Goal: Task Accomplishment & Management: Complete application form

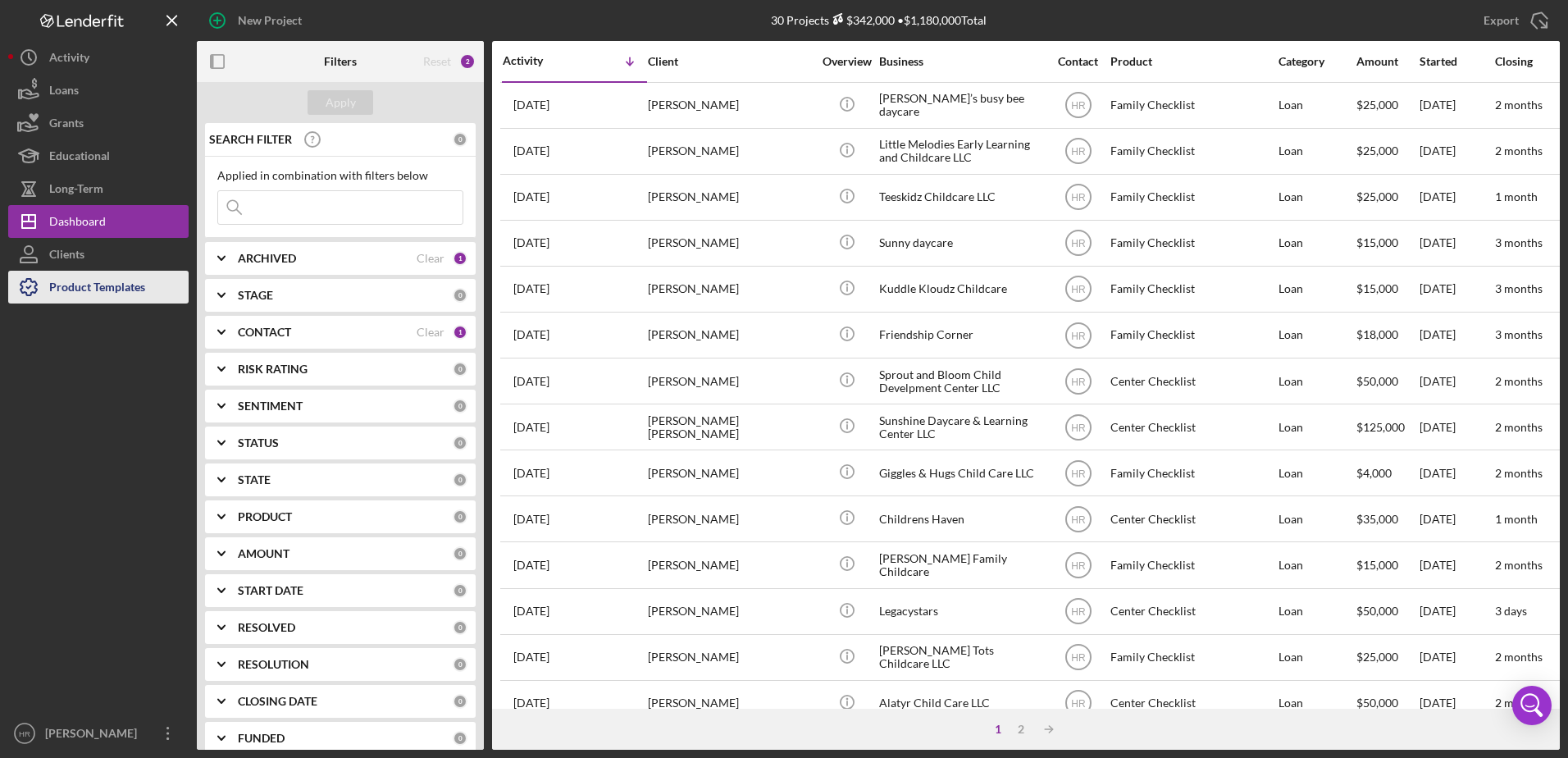
click at [94, 293] on div "Product Templates" at bounding box center [97, 290] width 96 height 37
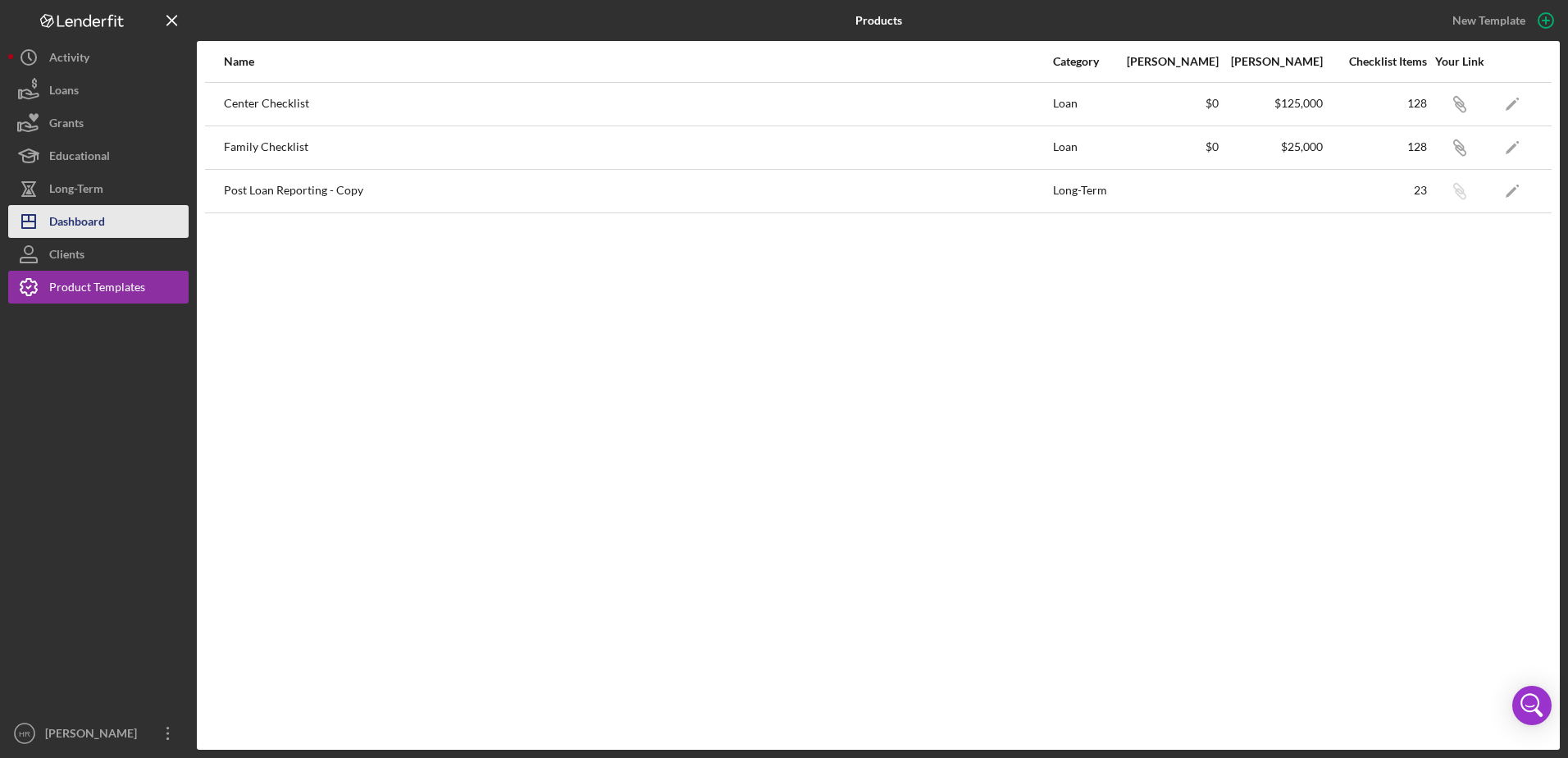
click at [90, 223] on div "Dashboard" at bounding box center [77, 224] width 55 height 37
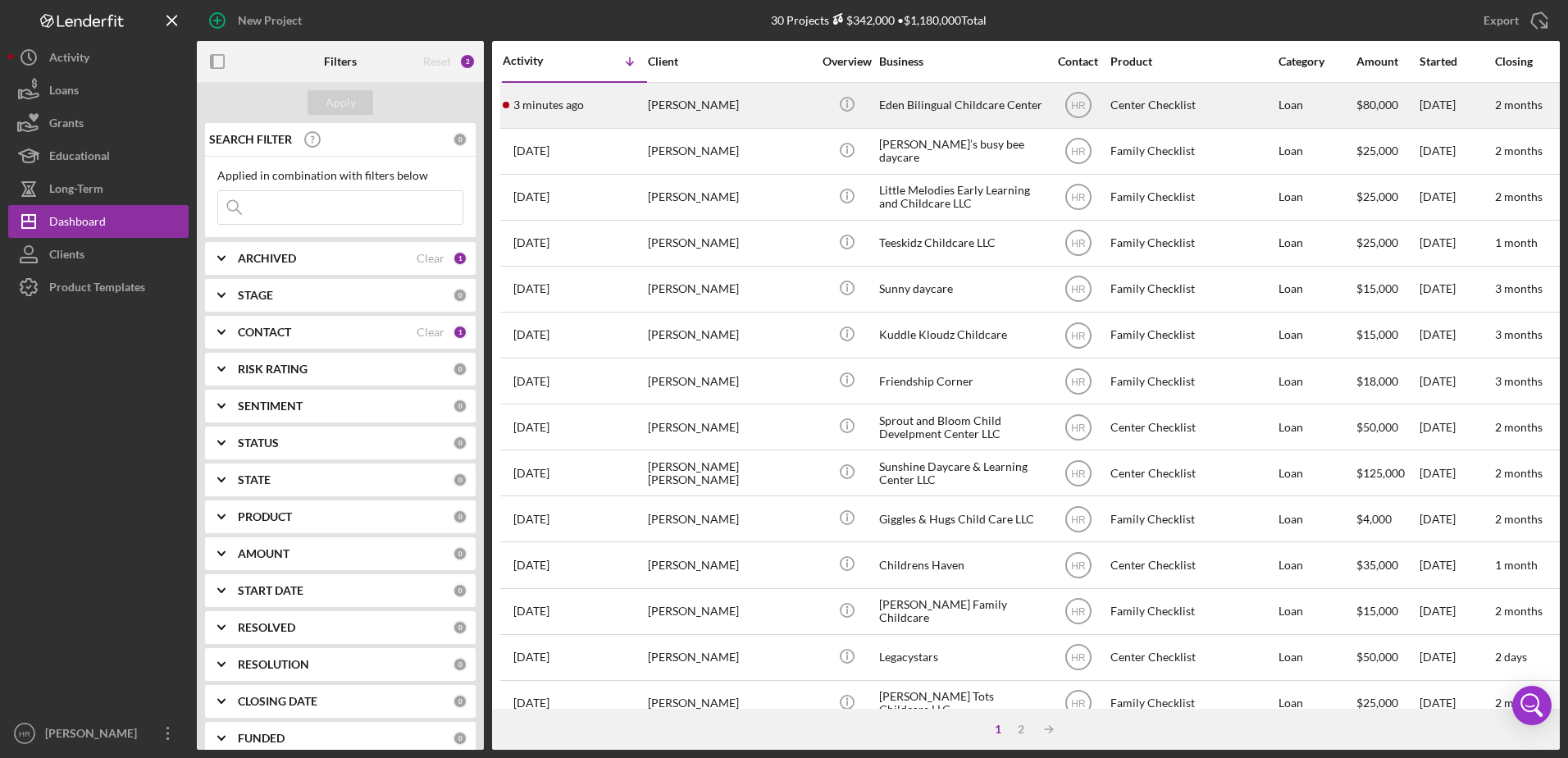
click at [1003, 98] on div "Eden Bilingual Childcare Center" at bounding box center [961, 105] width 164 height 44
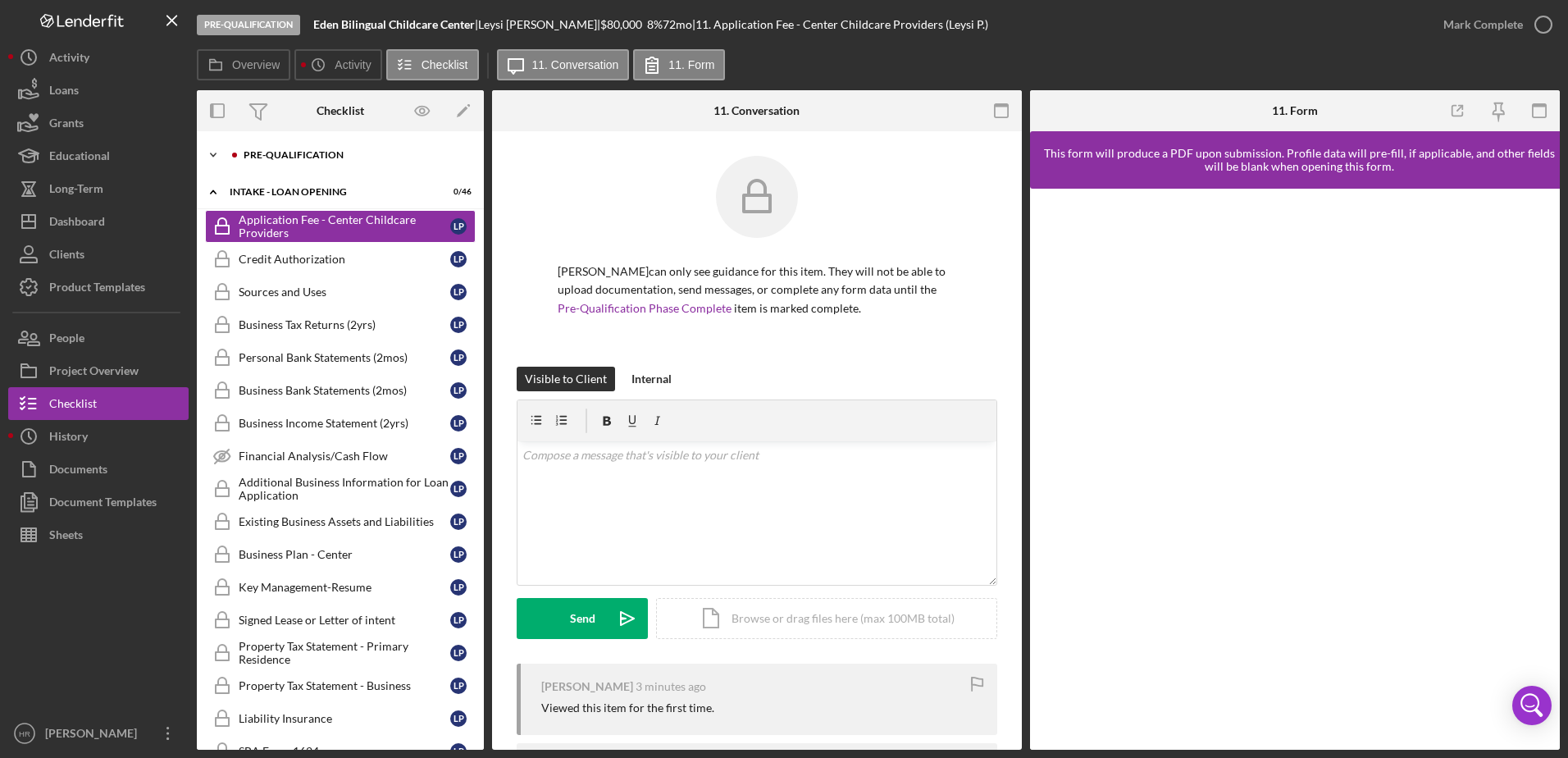
click at [293, 157] on div "Pre-Qualification" at bounding box center [354, 155] width 220 height 10
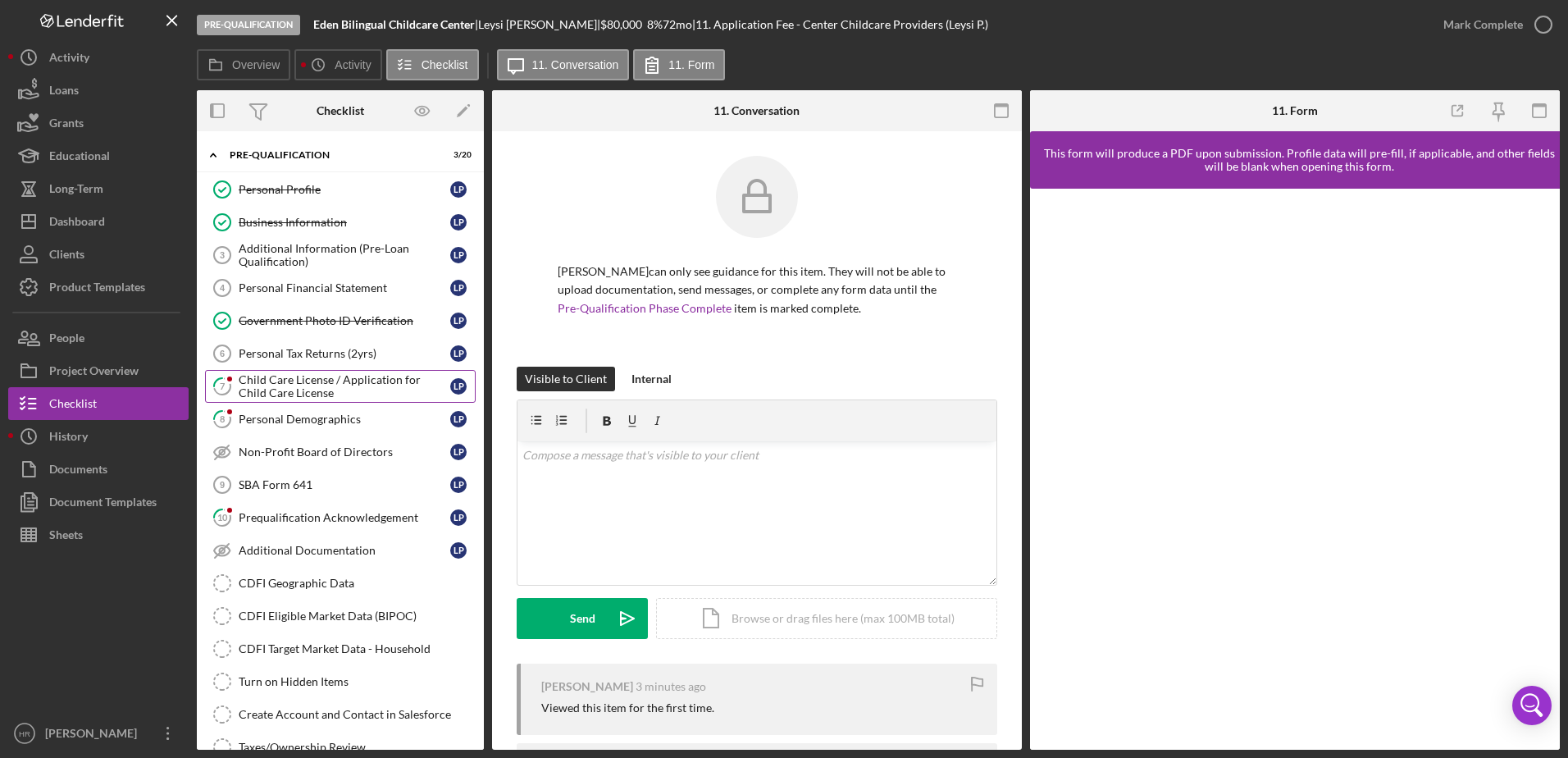
click at [325, 377] on div "Child Care License / Application for Child Care License" at bounding box center [345, 386] width 212 height 26
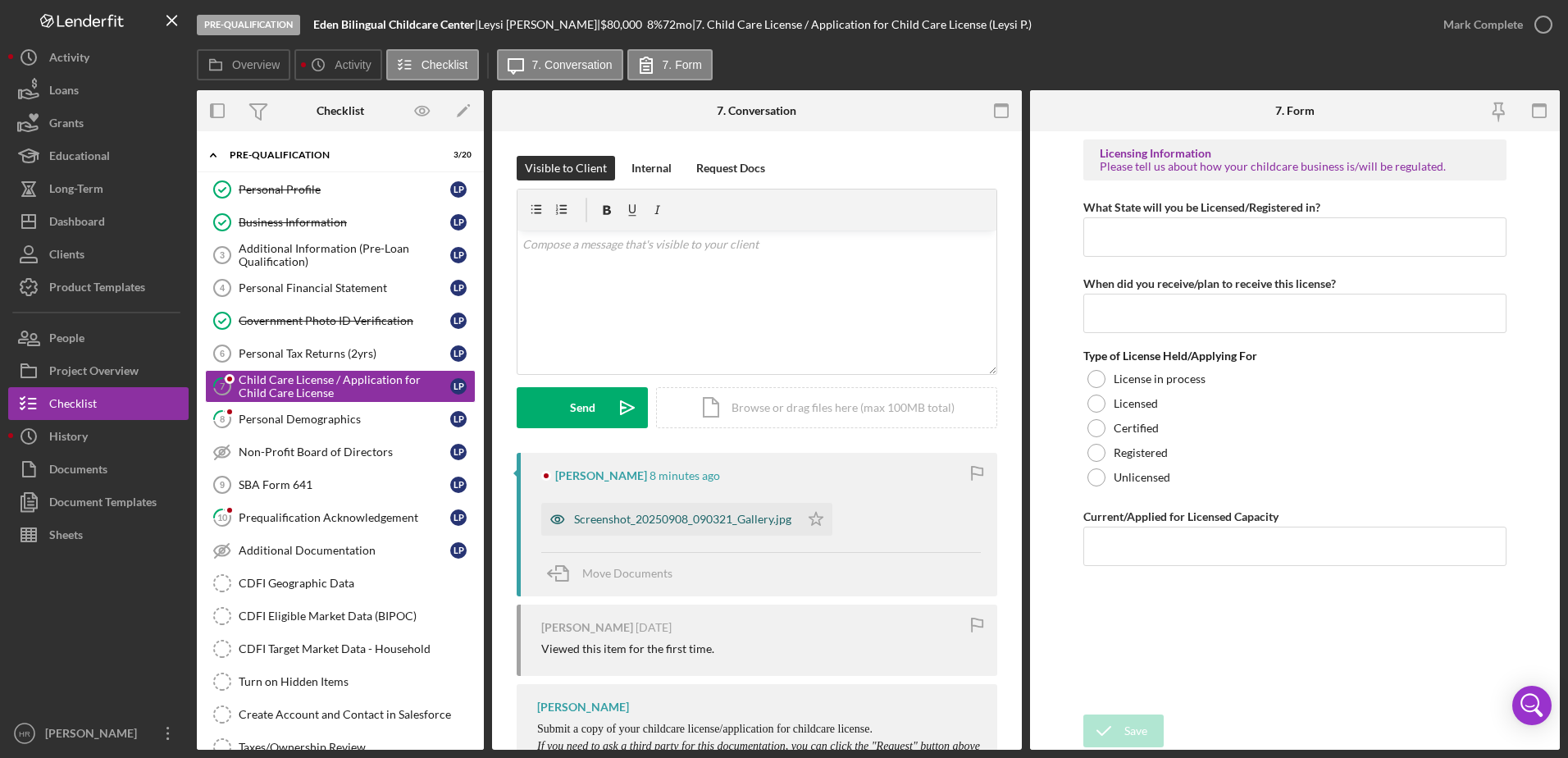
click at [693, 517] on div "Screenshot_20250908_090321_Gallery.jpg" at bounding box center [683, 520] width 218 height 14
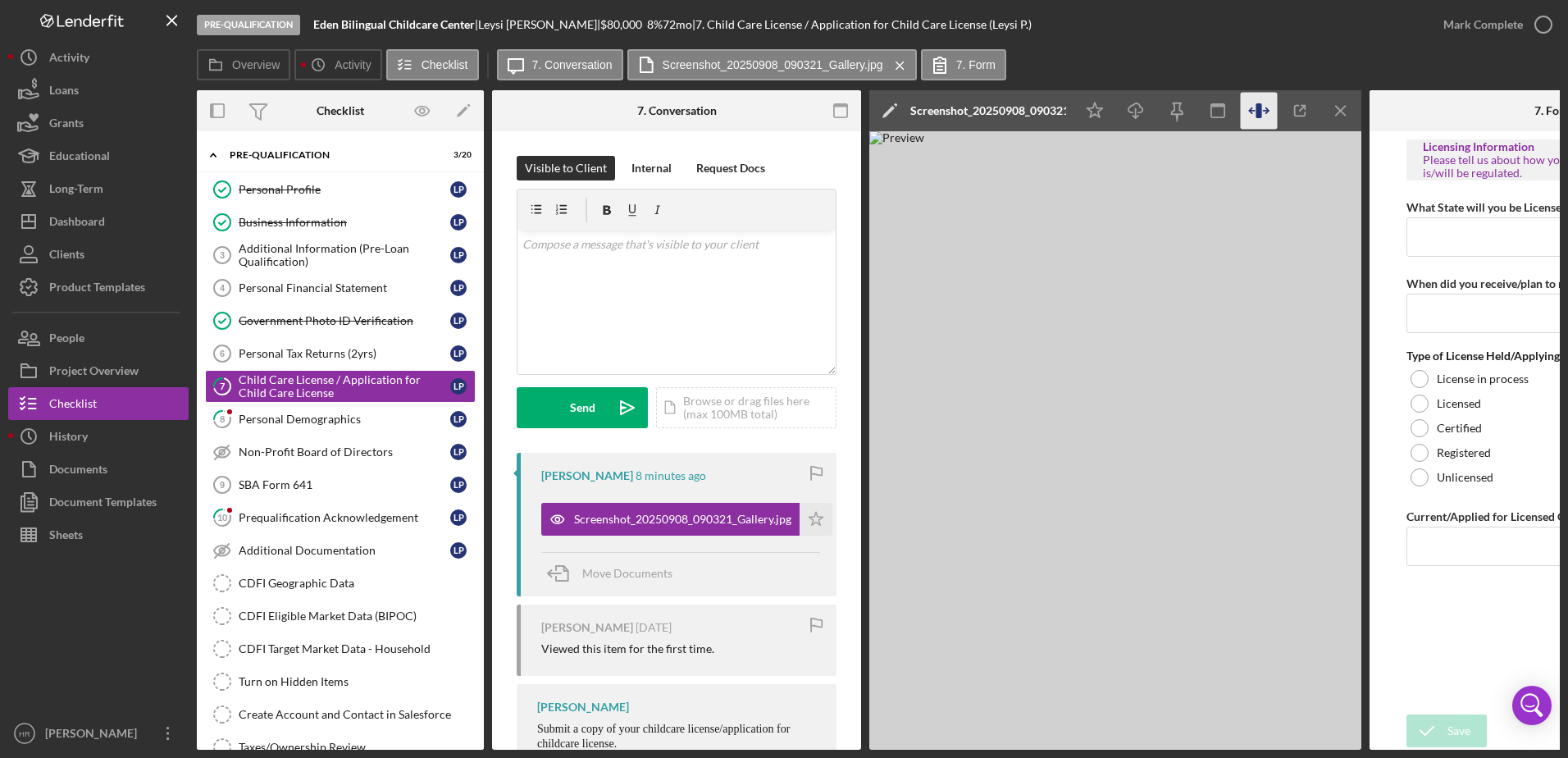
click at [1264, 111] on icon "button" at bounding box center [1266, 111] width 5 height 0
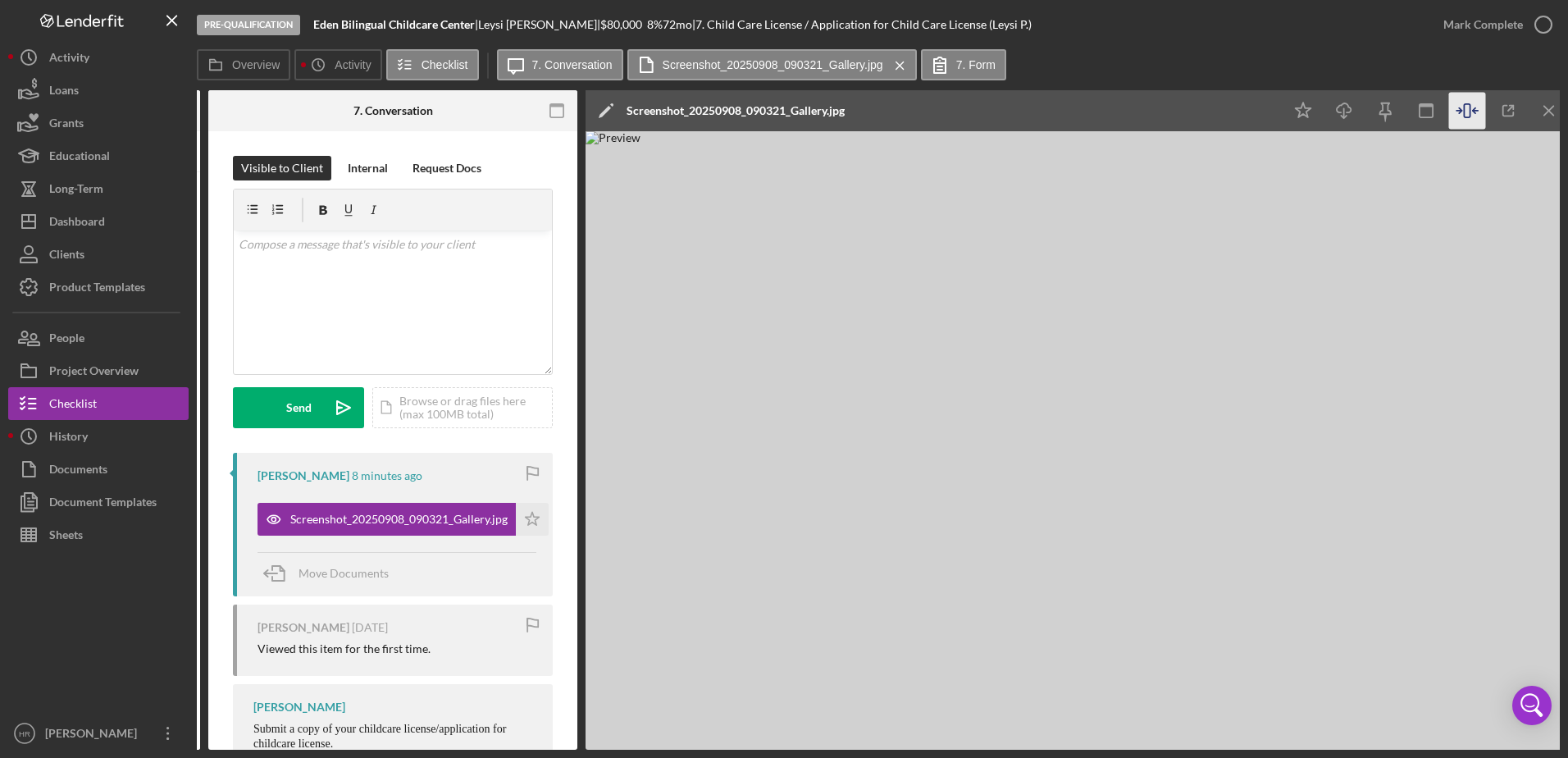
scroll to position [0, 379]
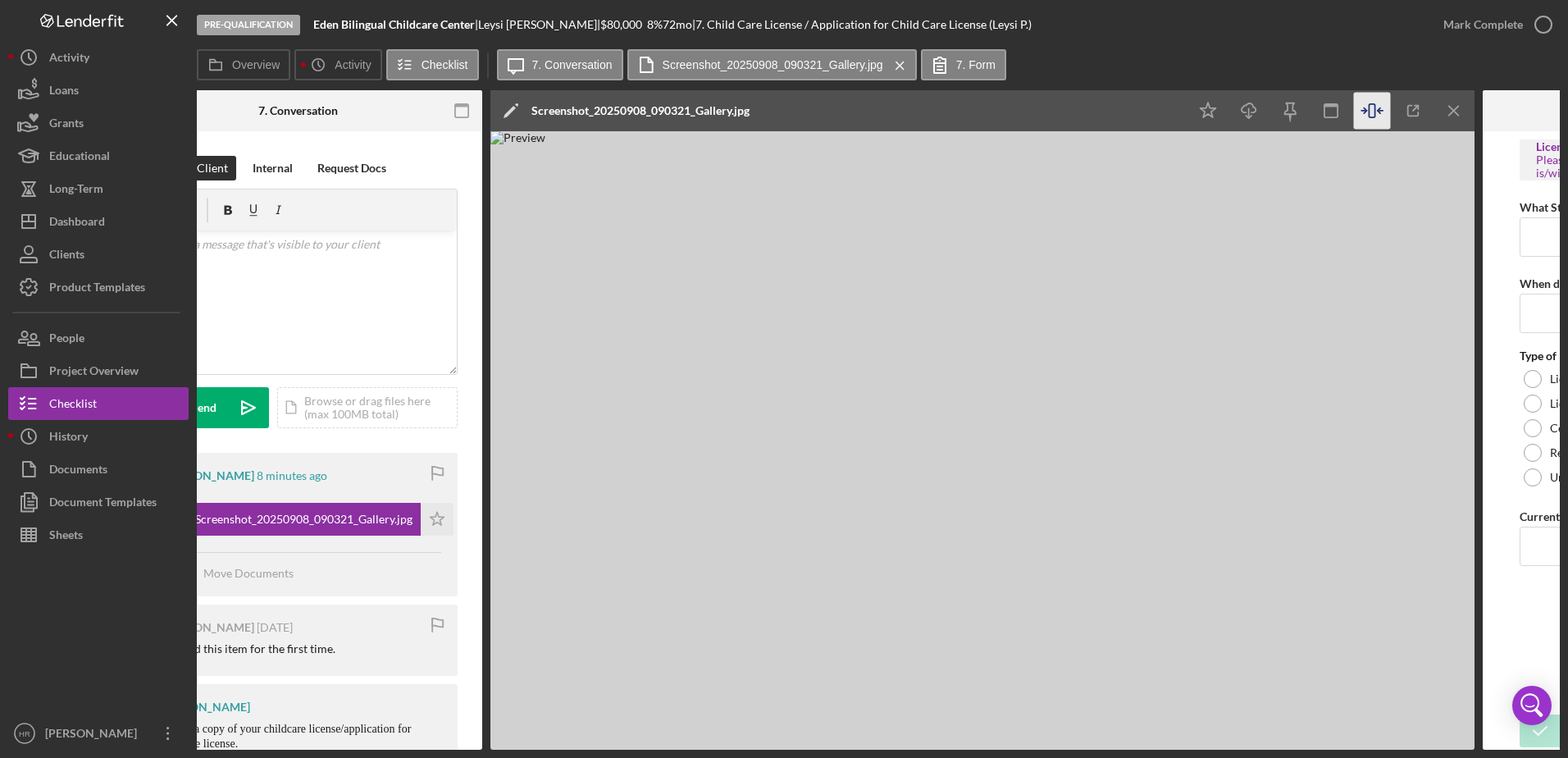
click at [1274, 235] on img at bounding box center [982, 440] width 984 height 619
drag, startPoint x: 1261, startPoint y: 234, endPoint x: 1278, endPoint y: 182, distance: 54.7
click at [1278, 182] on img at bounding box center [982, 440] width 984 height 619
click at [1408, 104] on icon "button" at bounding box center [1414, 111] width 37 height 37
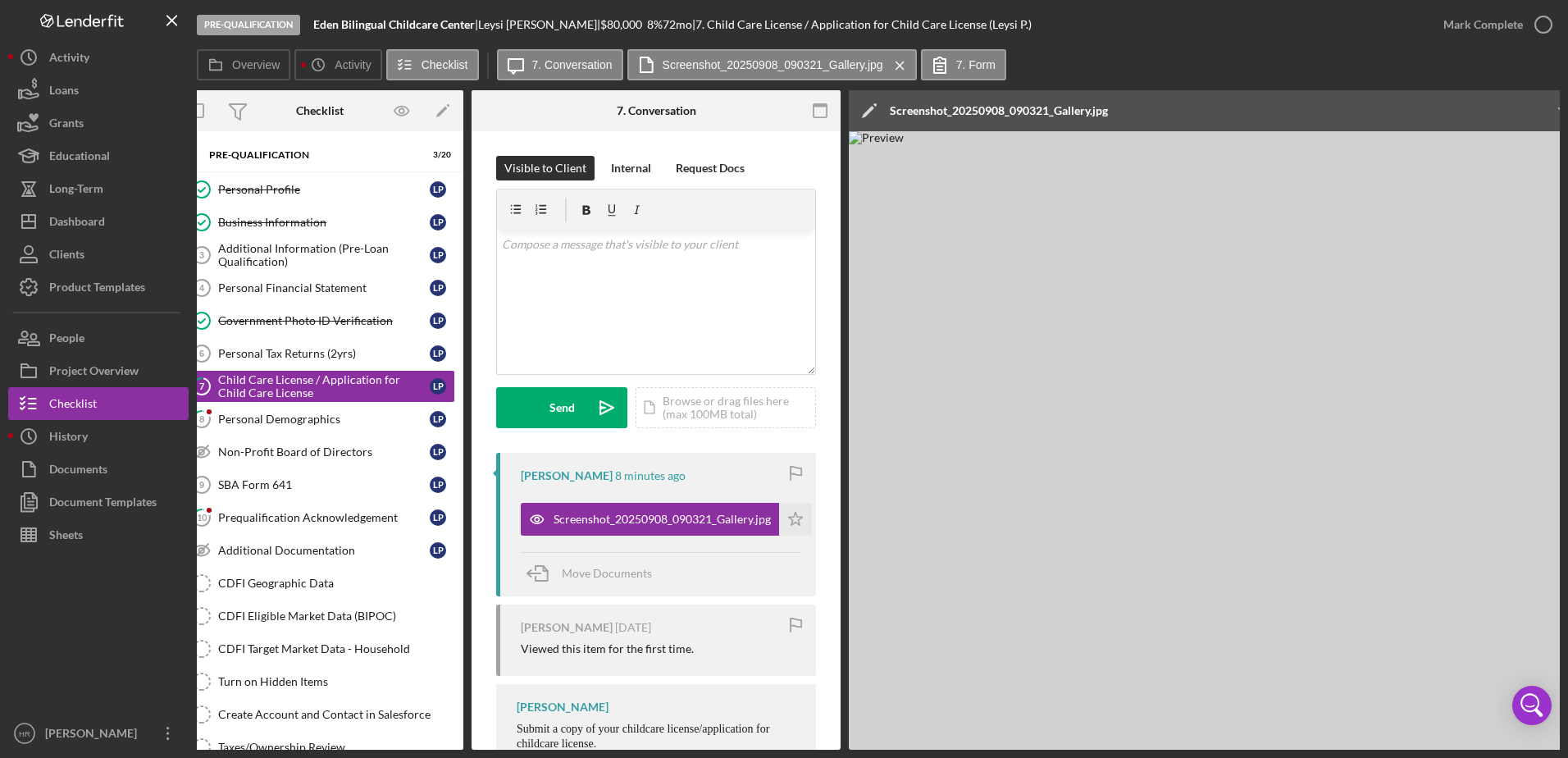
scroll to position [0, 0]
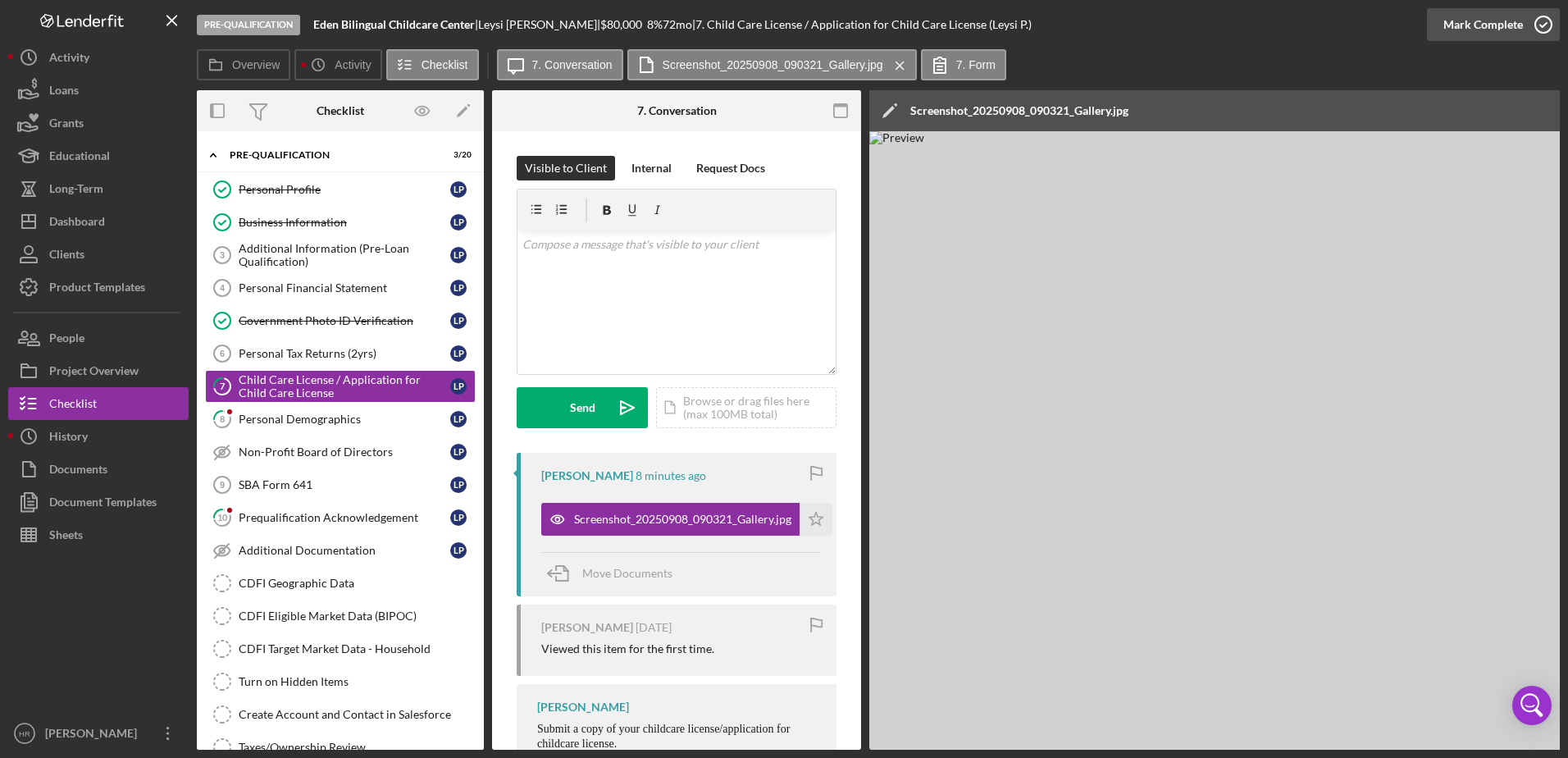
click at [1551, 22] on icon "button" at bounding box center [1544, 24] width 41 height 41
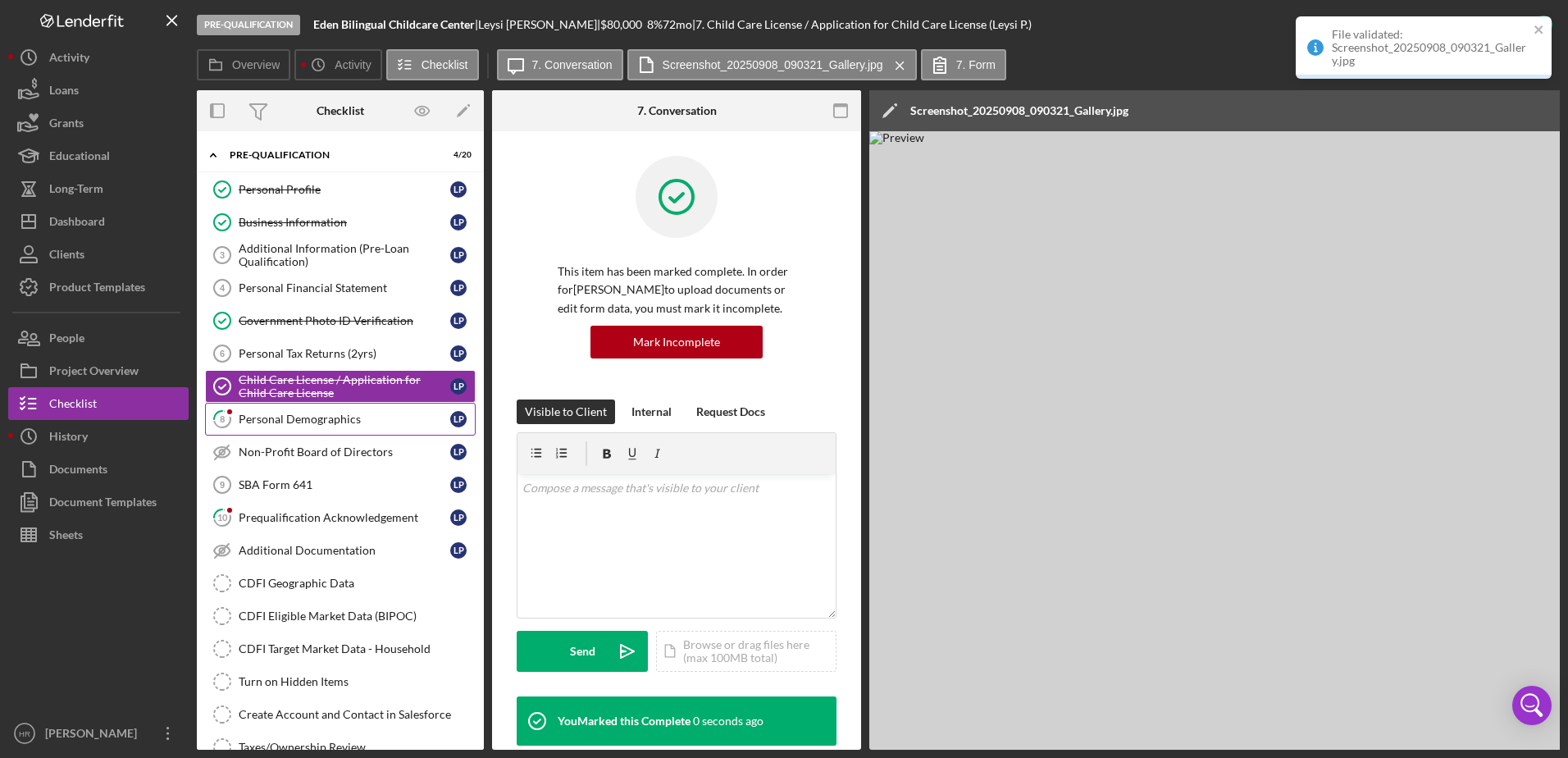
click at [313, 419] on div "Personal Demographics" at bounding box center [345, 420] width 212 height 14
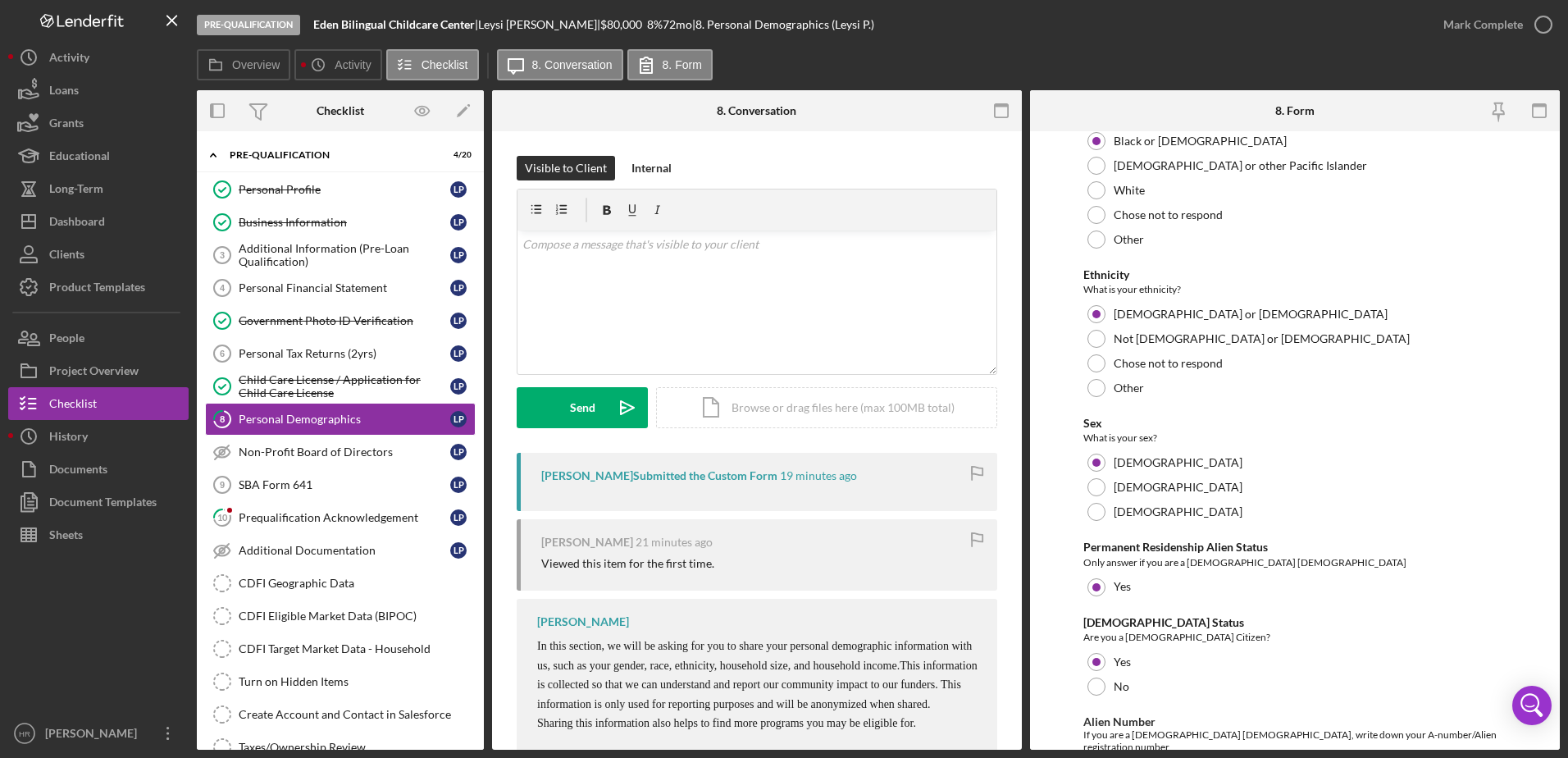
scroll to position [1258, 0]
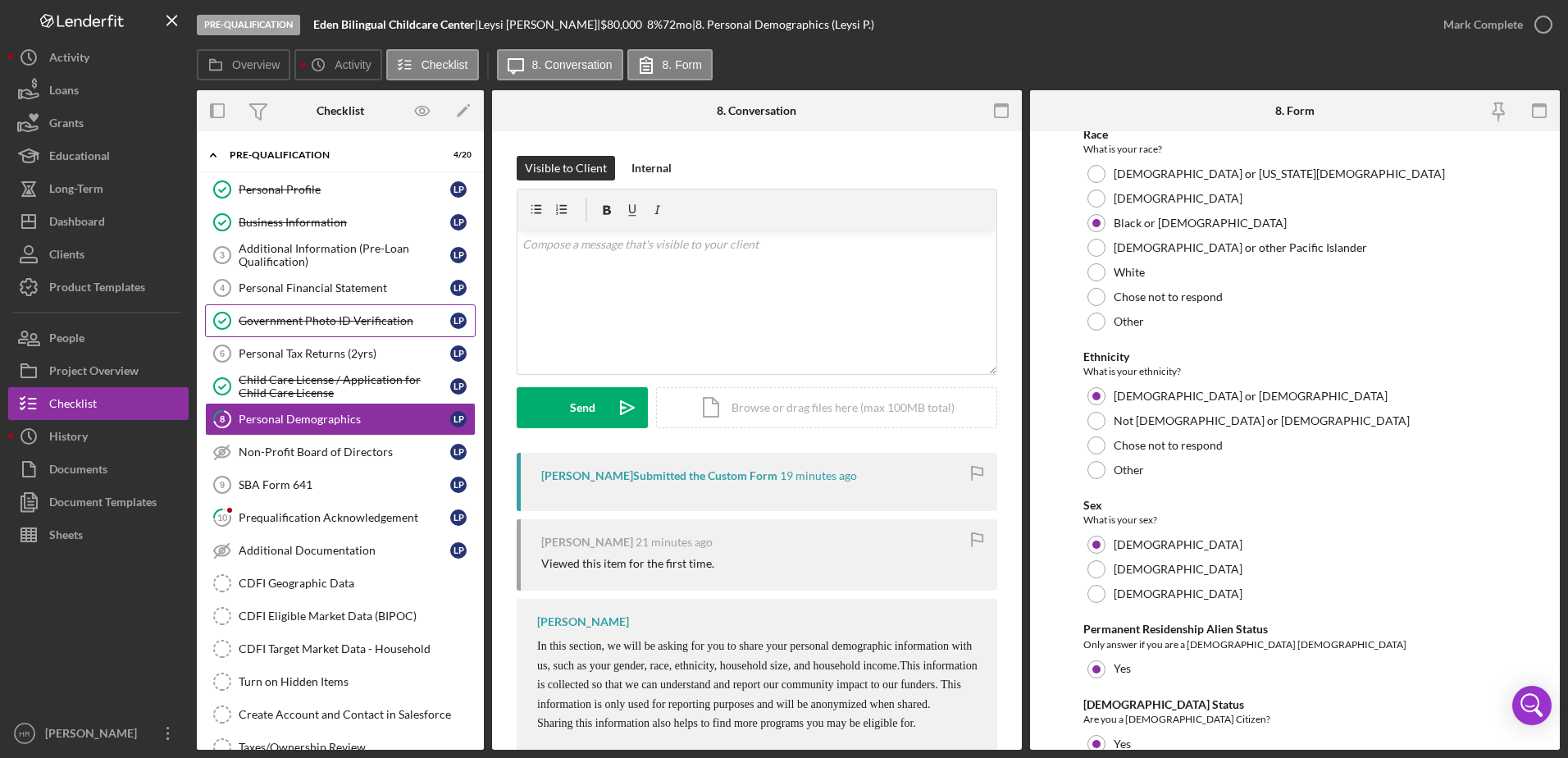
click at [344, 308] on link "Government Photo ID Verification Government Photo ID Verification L P" at bounding box center [340, 321] width 271 height 33
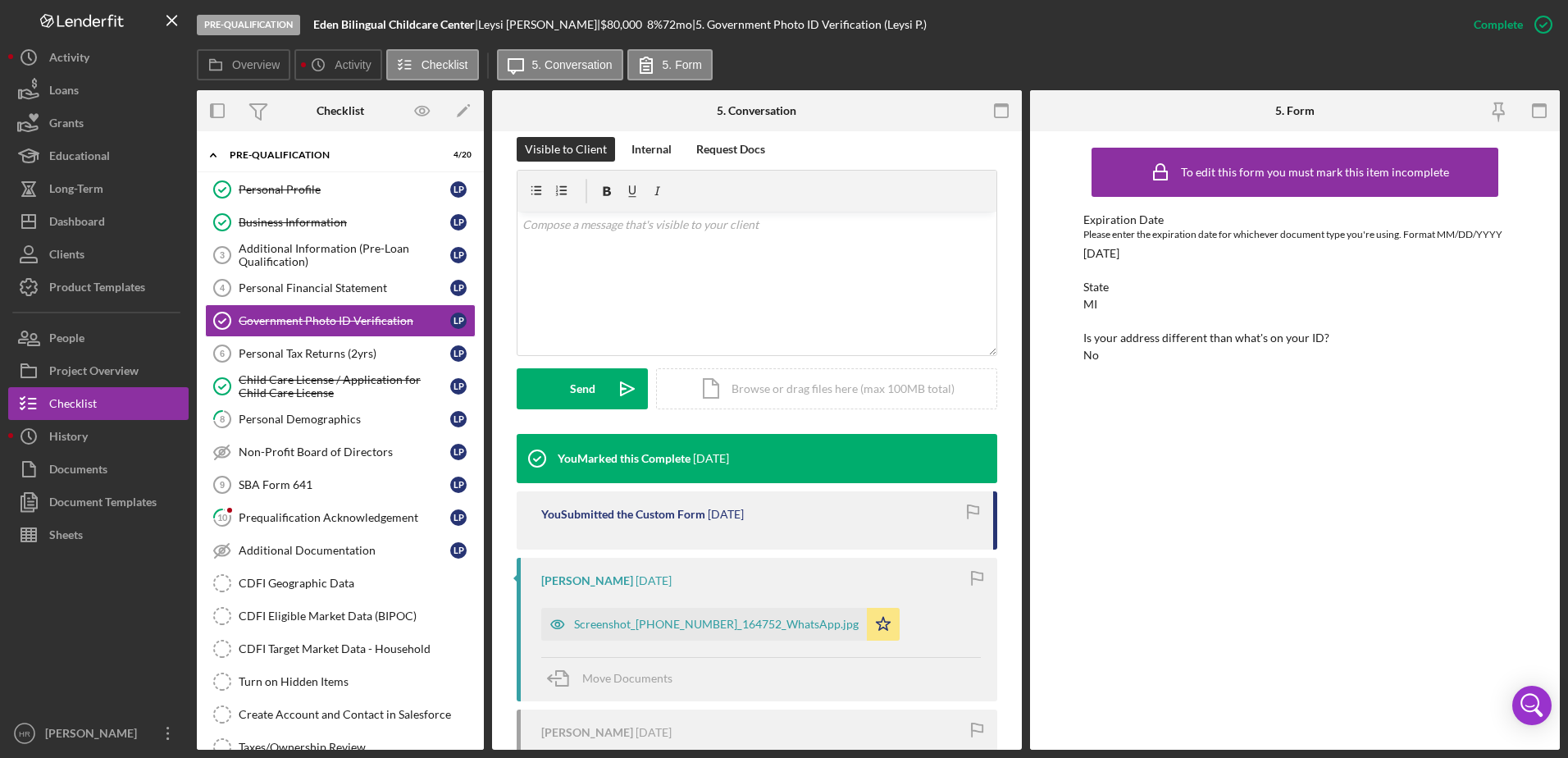
scroll to position [246, 0]
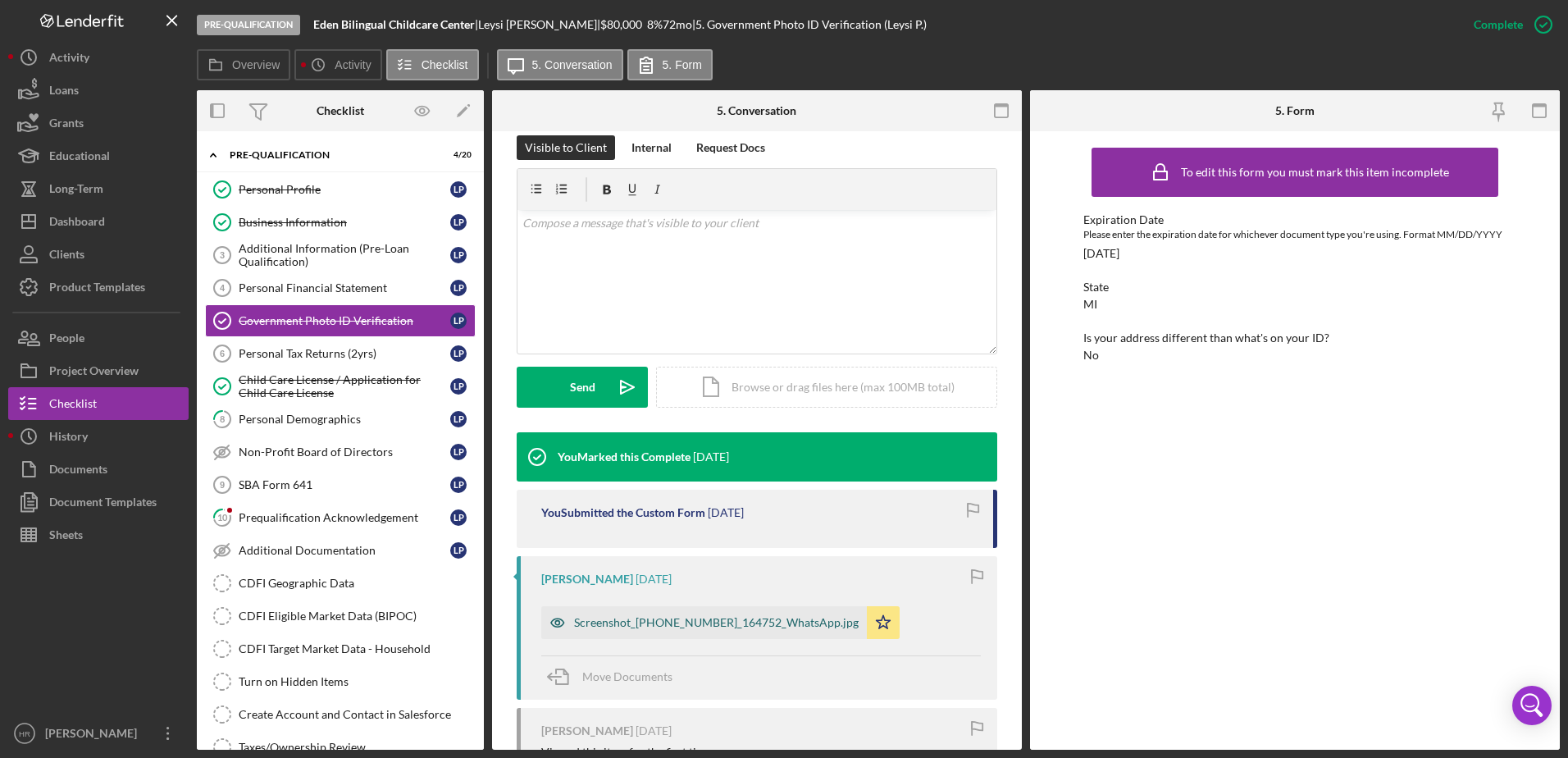
click at [654, 619] on div "Screenshot_[PHONE_NUMBER]_164752_WhatsApp.jpg" at bounding box center [716, 623] width 285 height 14
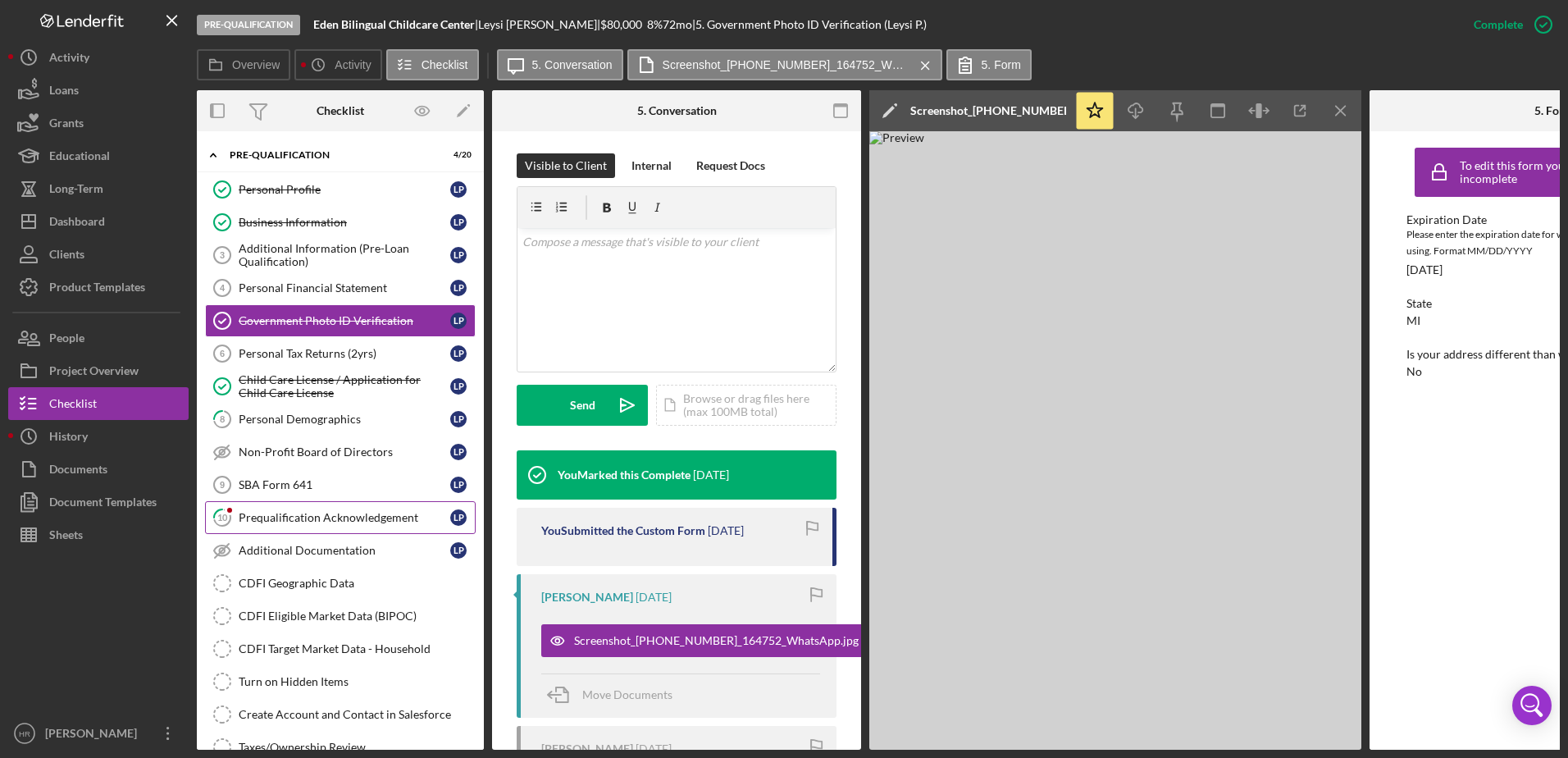
click at [303, 516] on div "Prequalification Acknowledgement" at bounding box center [345, 518] width 212 height 14
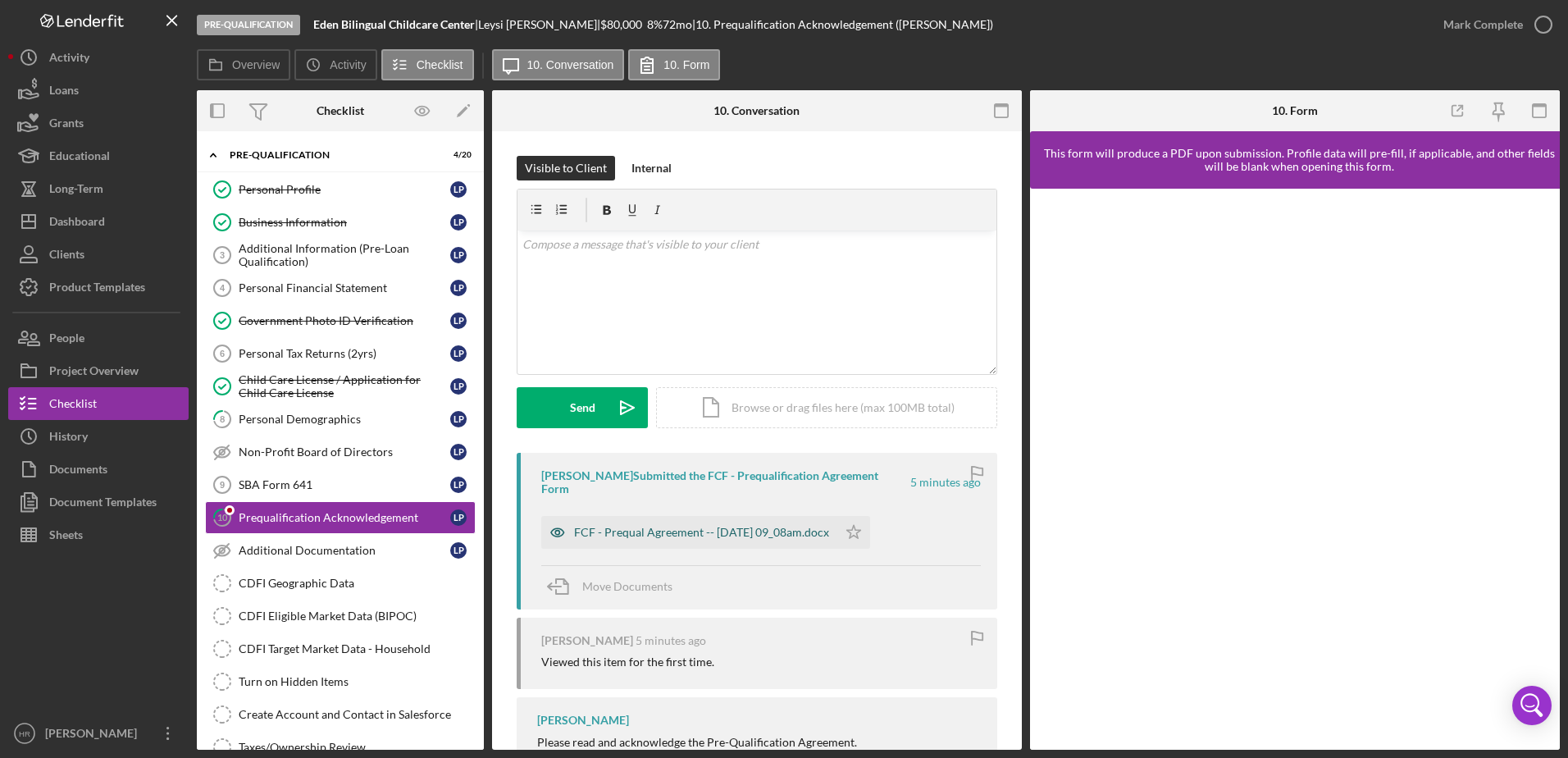
click at [667, 526] on div "FCF - Prequal Agreement -- [DATE] 09_08am.docx" at bounding box center [701, 533] width 256 height 14
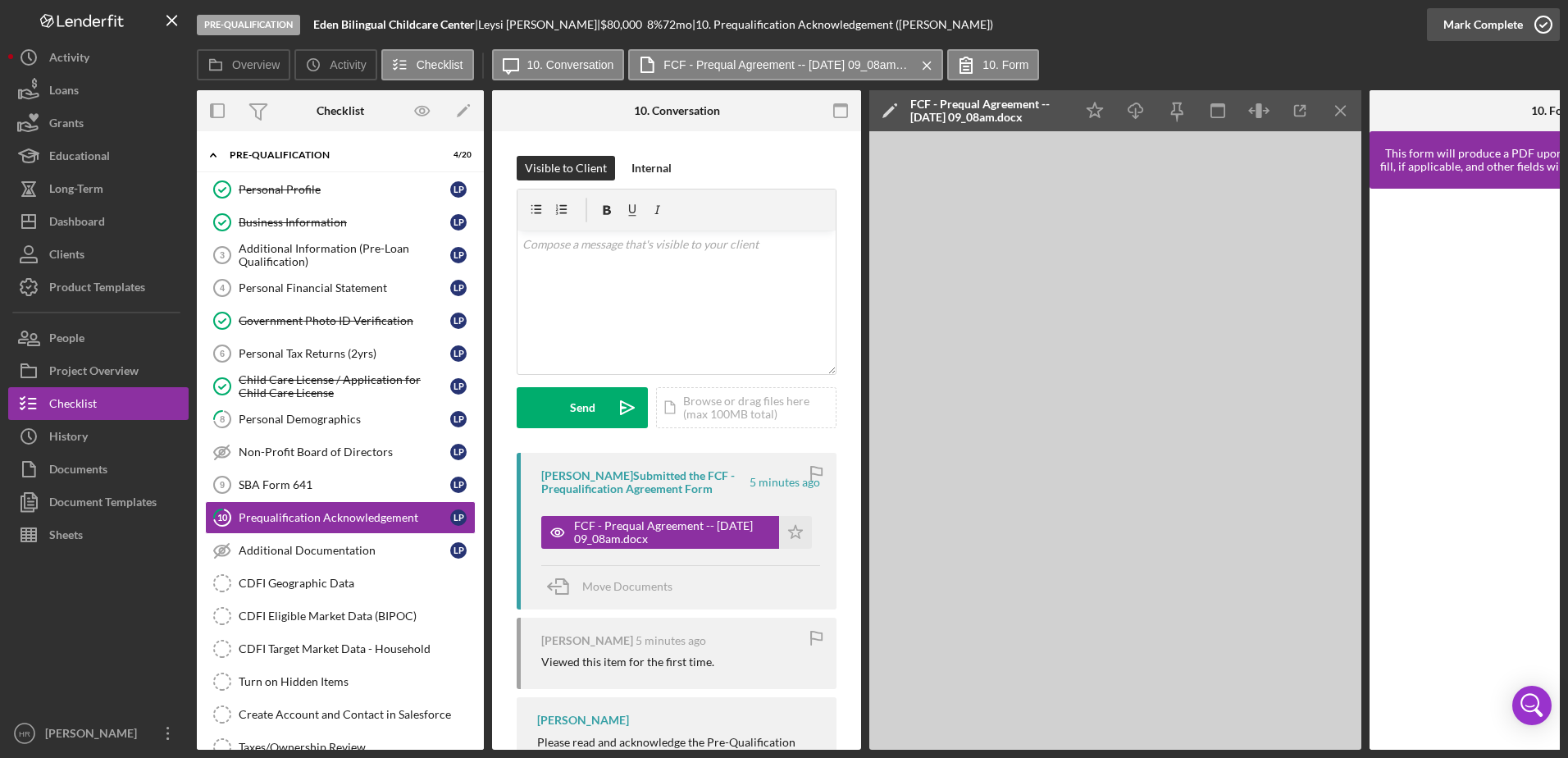
click at [1546, 23] on icon "button" at bounding box center [1544, 24] width 41 height 41
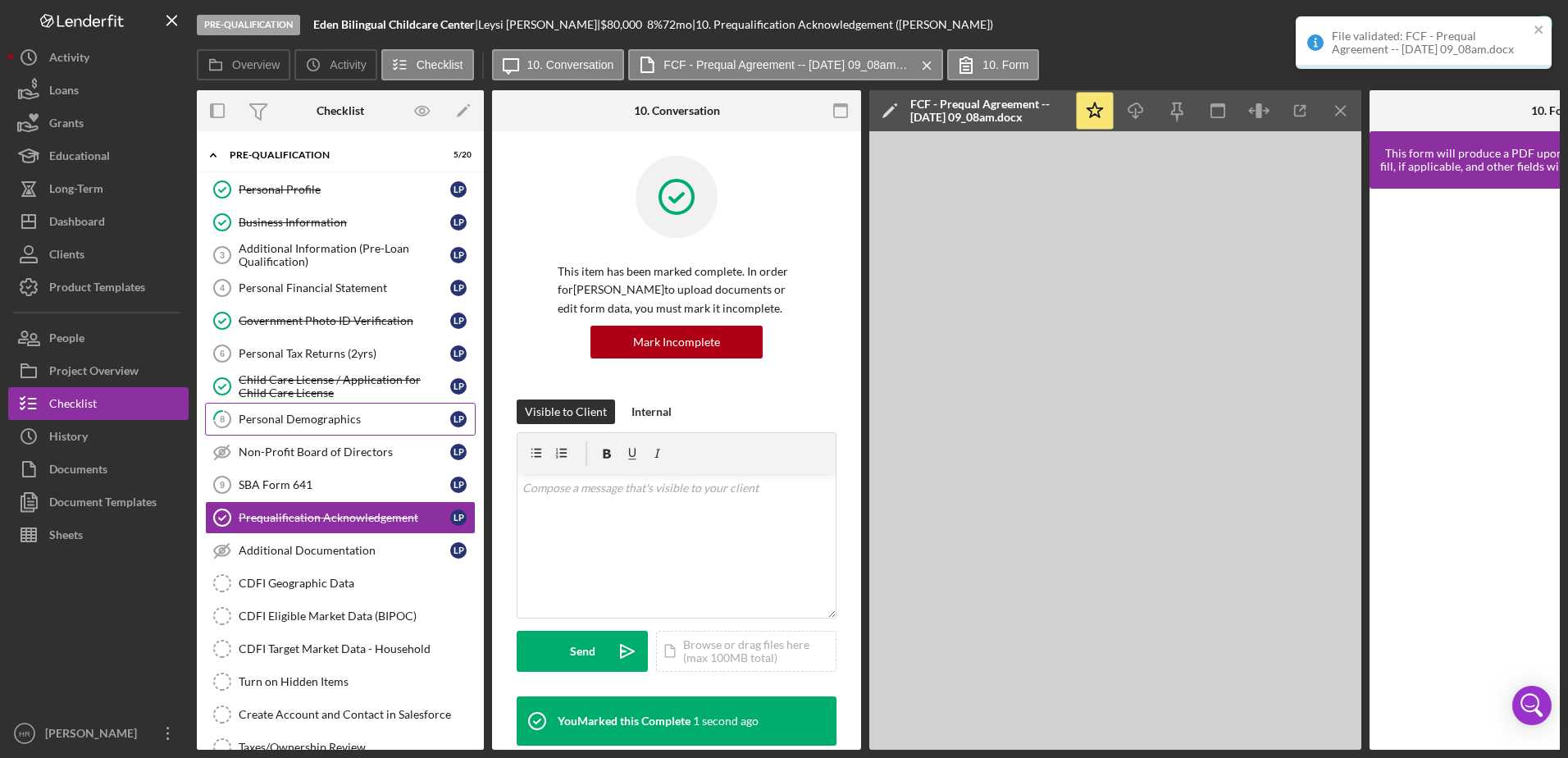
click at [314, 411] on link "8 Personal Demographics L P" at bounding box center [340, 420] width 271 height 33
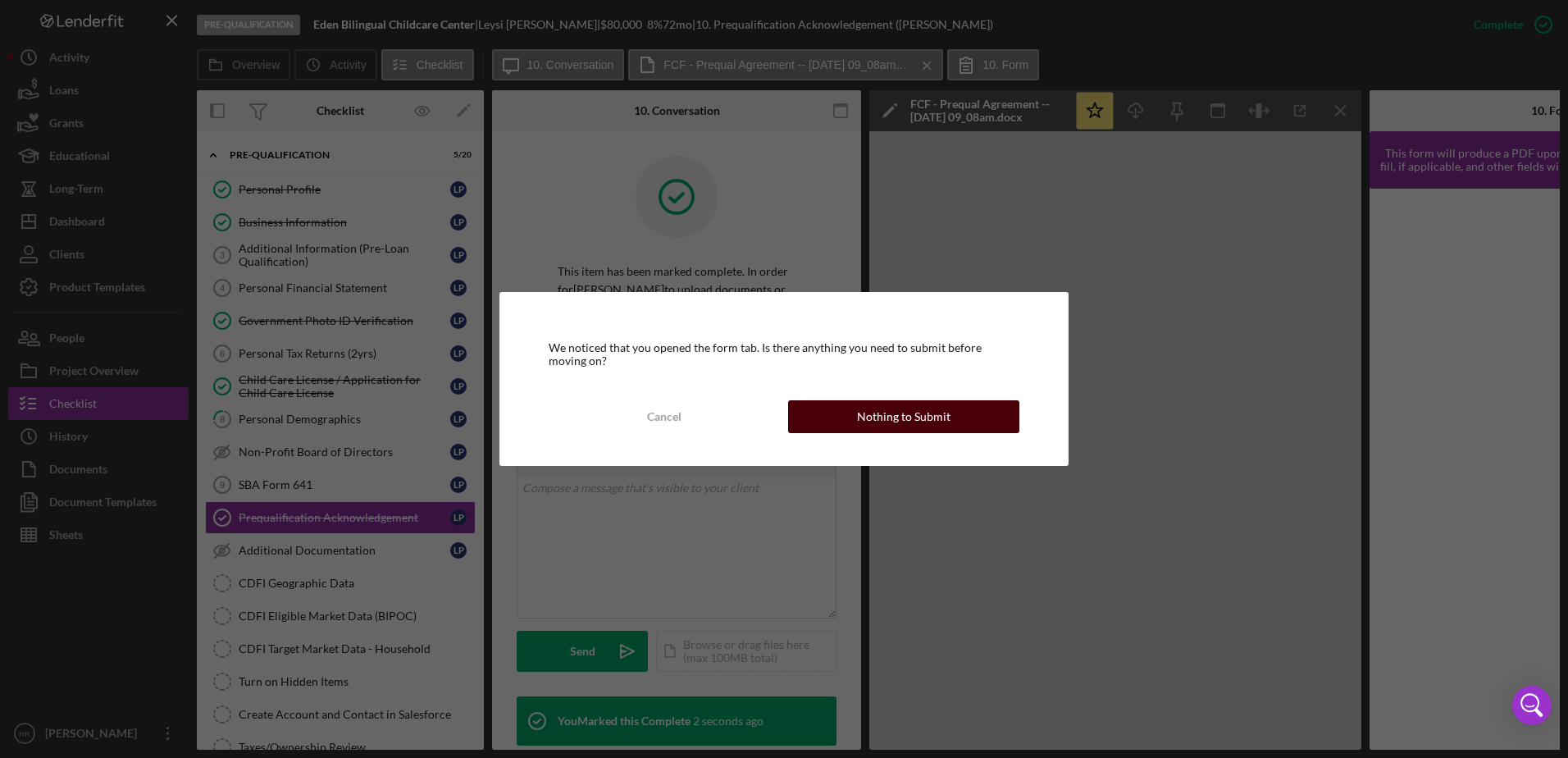
click at [950, 413] on button "Nothing to Submit" at bounding box center [903, 417] width 231 height 33
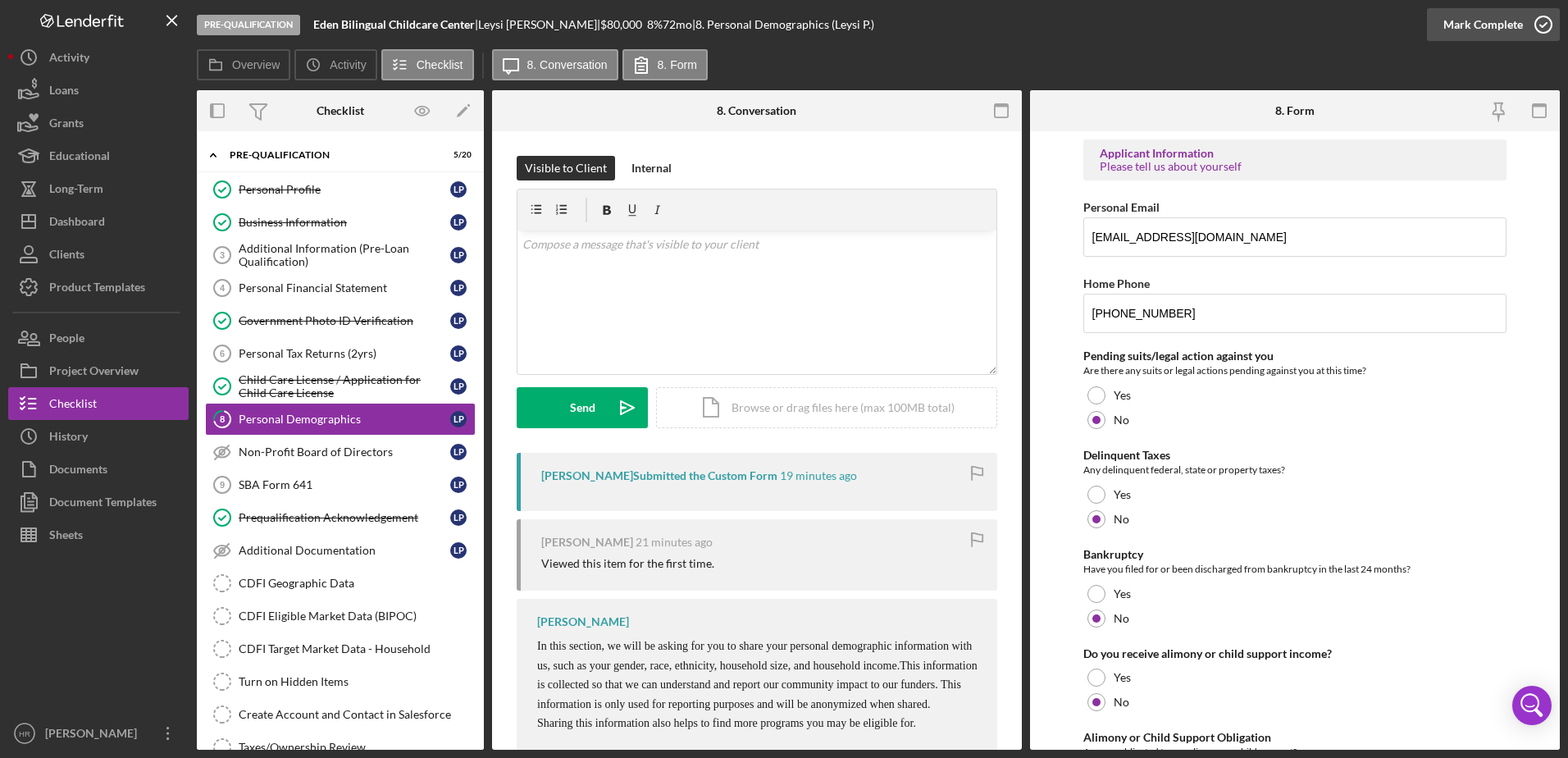
click at [1535, 34] on icon "button" at bounding box center [1544, 24] width 41 height 41
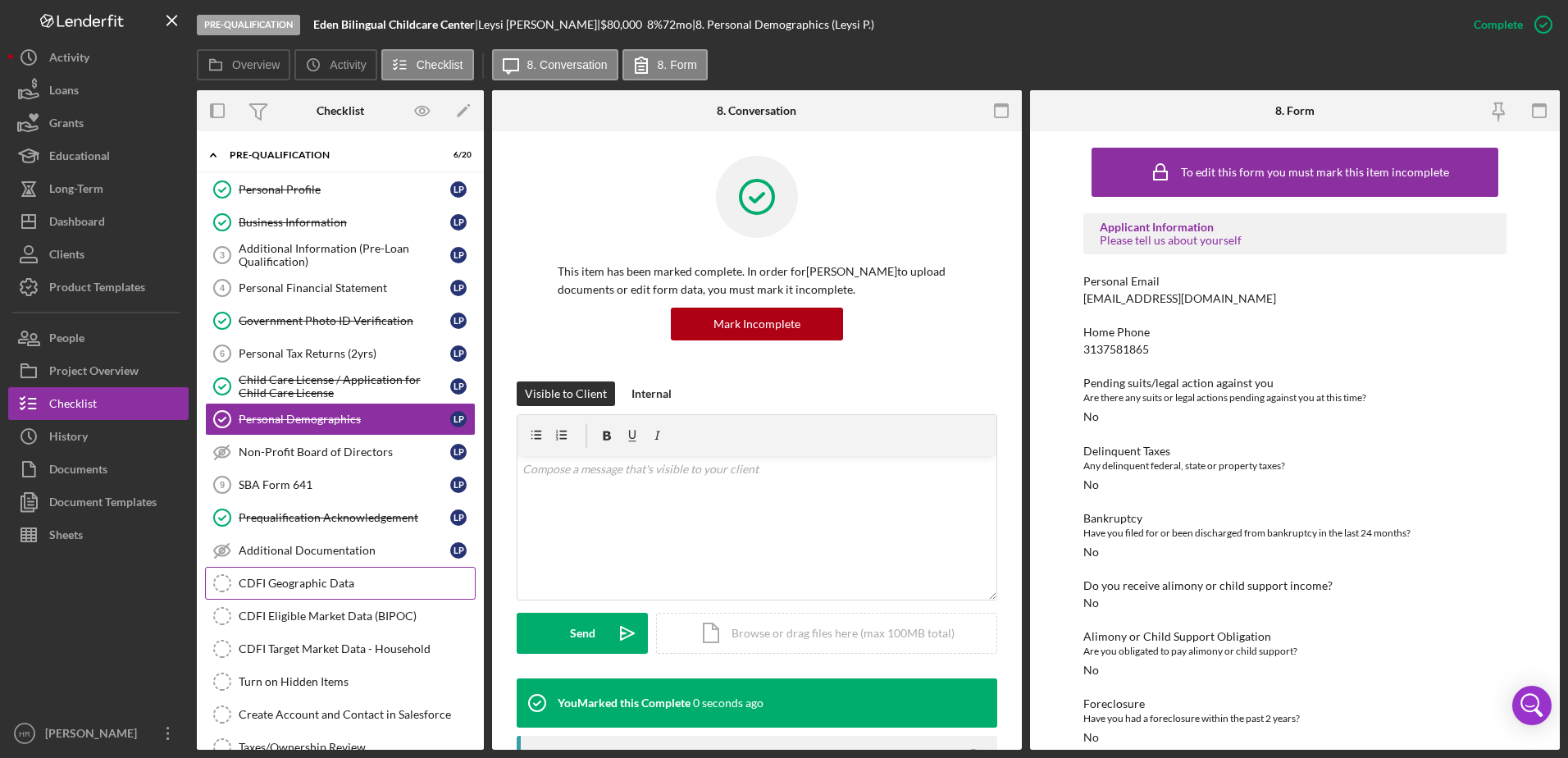
click at [310, 577] on div "CDFI Geographic Data" at bounding box center [357, 584] width 236 height 14
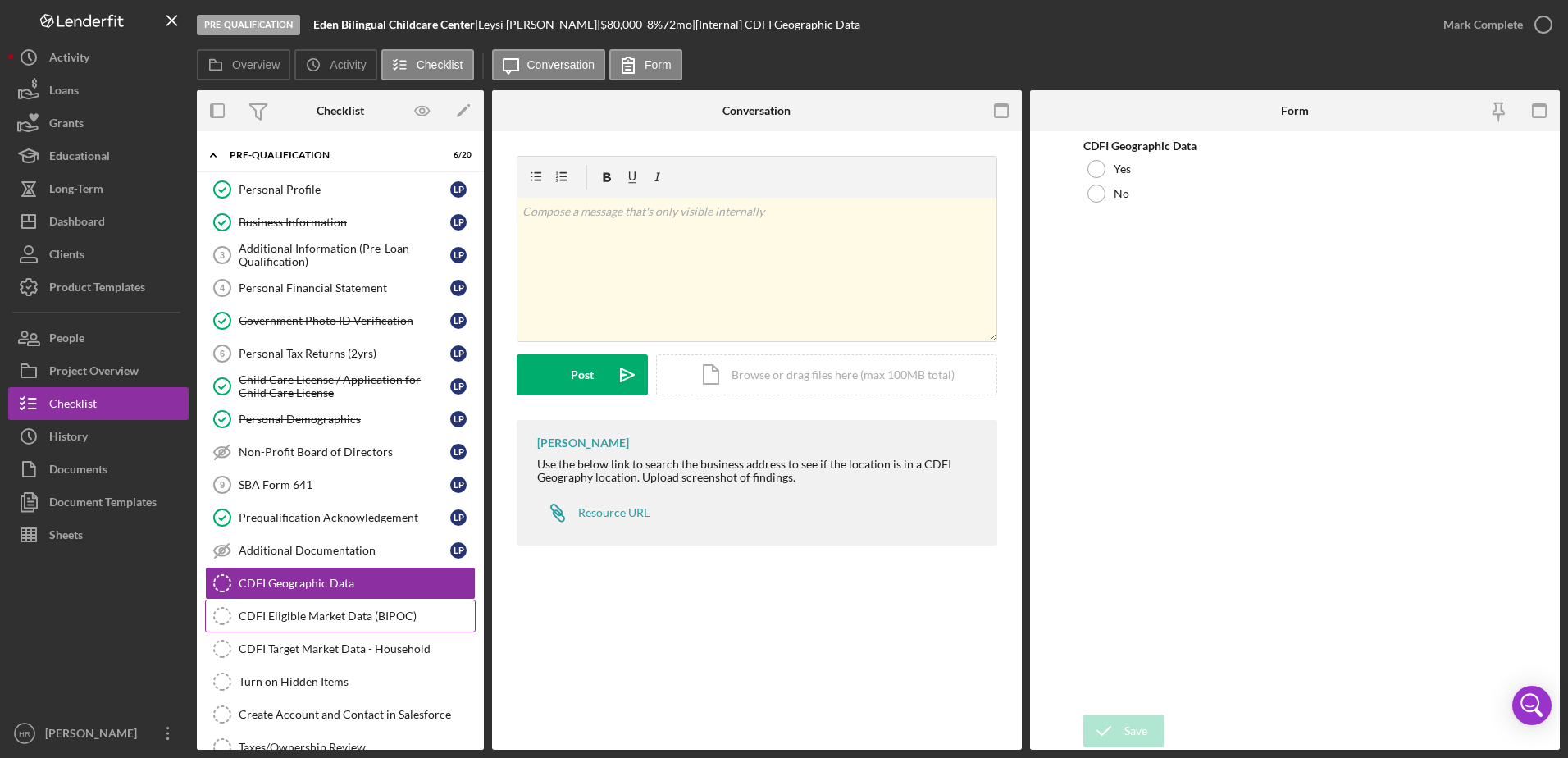
click at [295, 611] on div "CDFI Eligible Market Data (BIPOC)" at bounding box center [357, 616] width 236 height 14
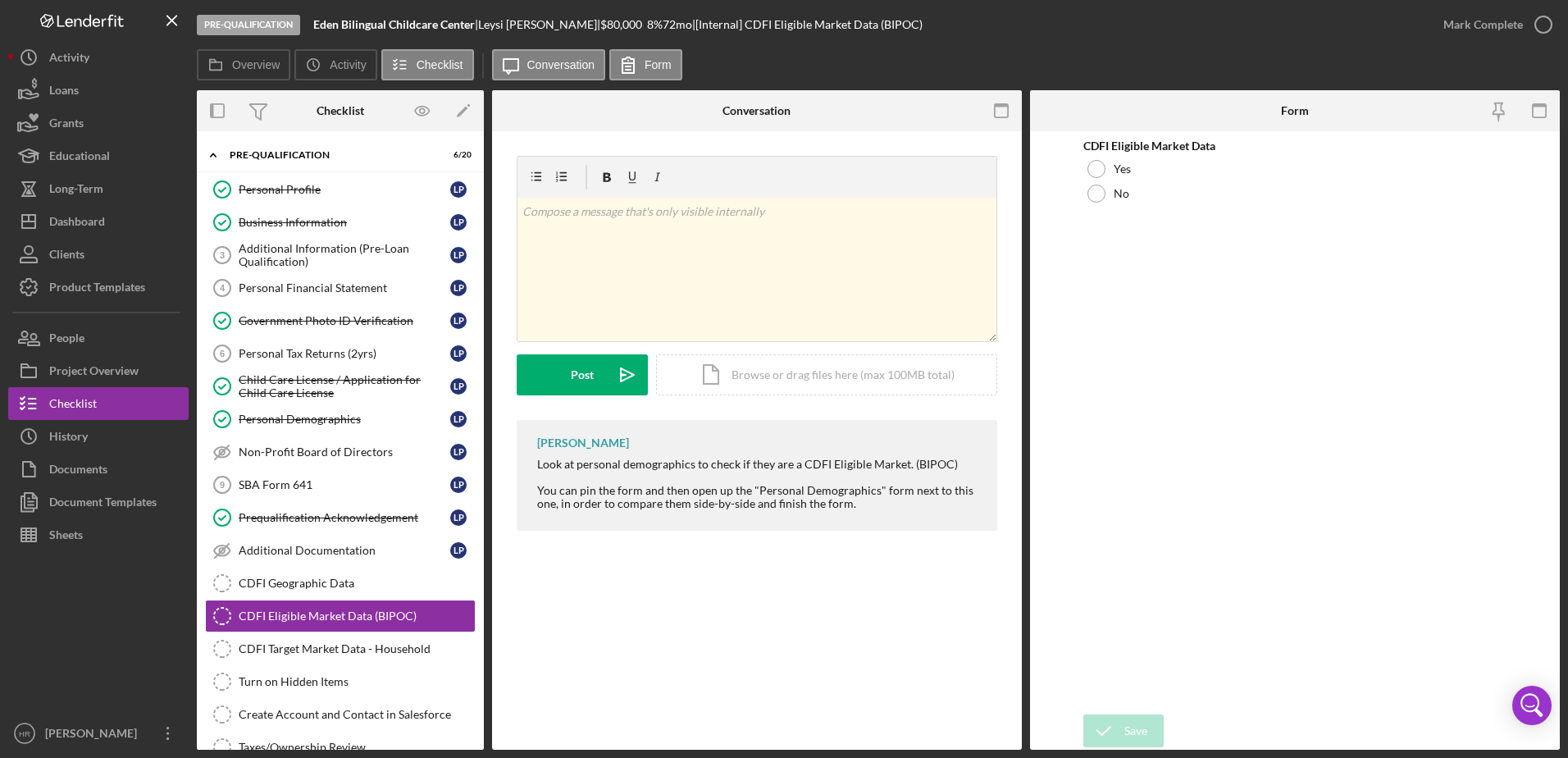
drag, startPoint x: 1104, startPoint y: 166, endPoint x: 1105, endPoint y: 366, distance: 200.0
click at [1104, 167] on div at bounding box center [1096, 169] width 18 height 18
click at [1132, 731] on div "Save" at bounding box center [1136, 731] width 23 height 33
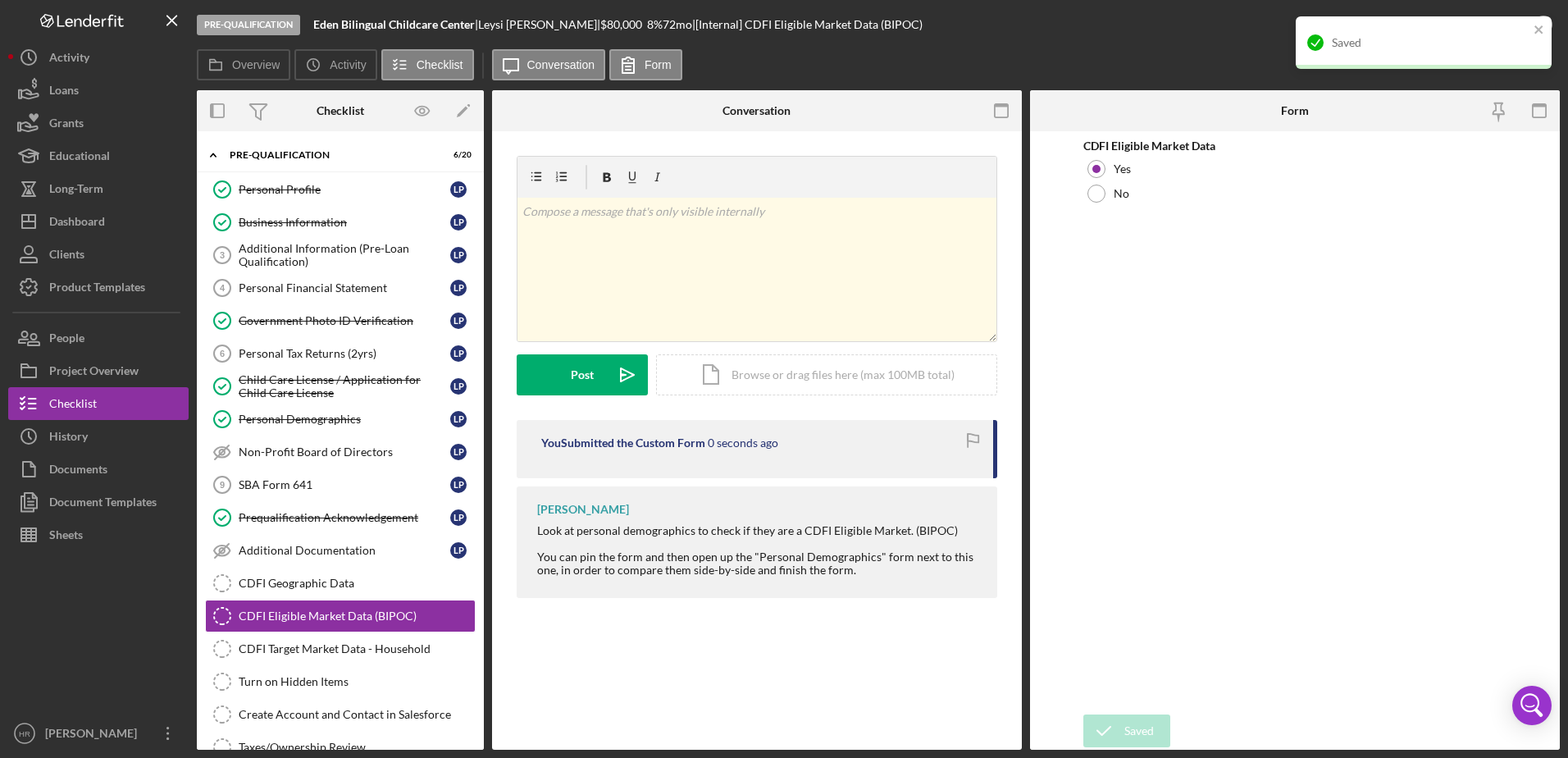
click at [1543, 22] on div "Saved" at bounding box center [1423, 43] width 256 height 52
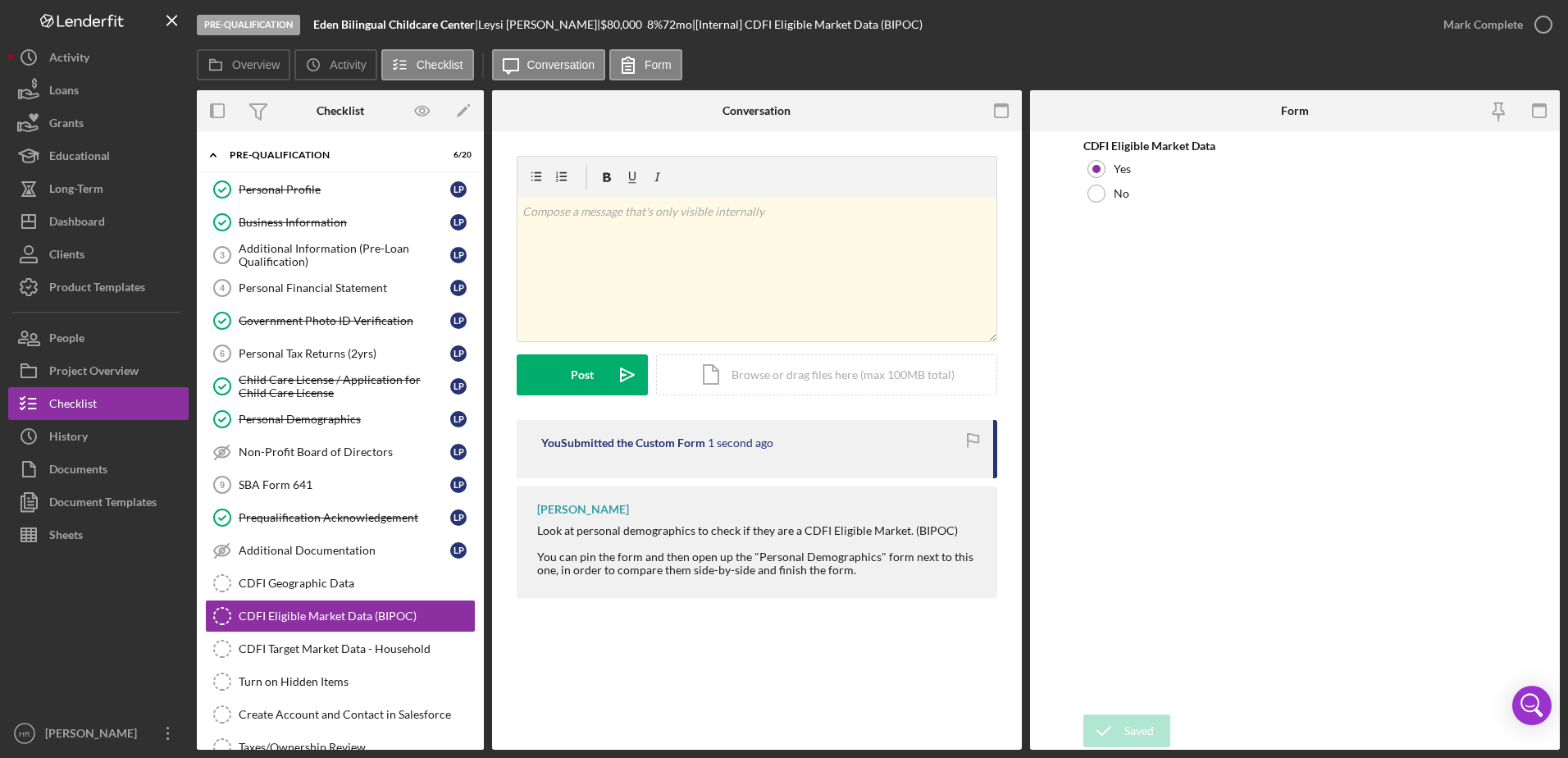
click at [1542, 23] on div "Saved" at bounding box center [1424, 50] width 262 height 72
click at [1541, 24] on icon "button" at bounding box center [1544, 24] width 41 height 41
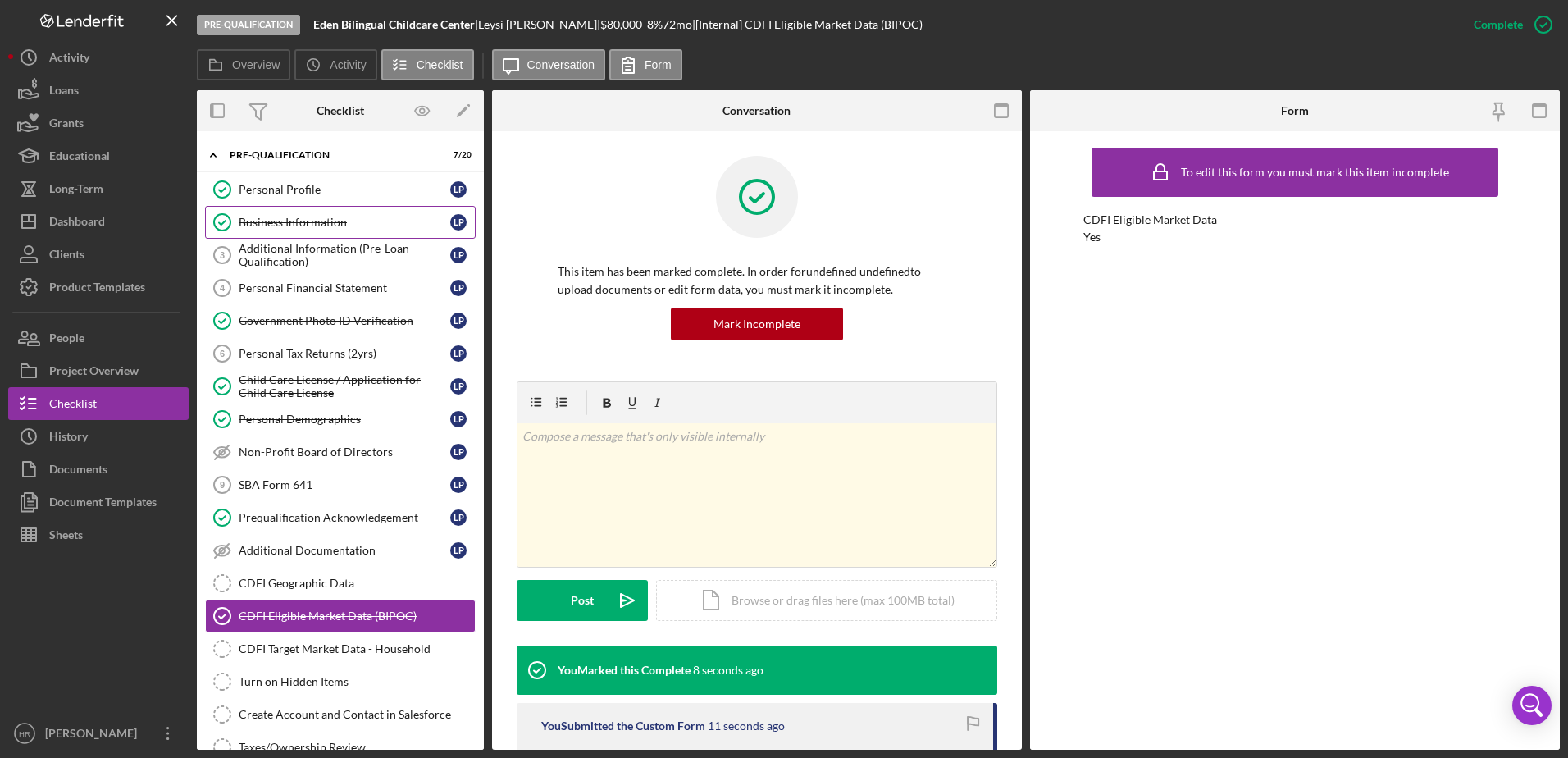
click at [326, 218] on div "Business Information" at bounding box center [345, 223] width 212 height 14
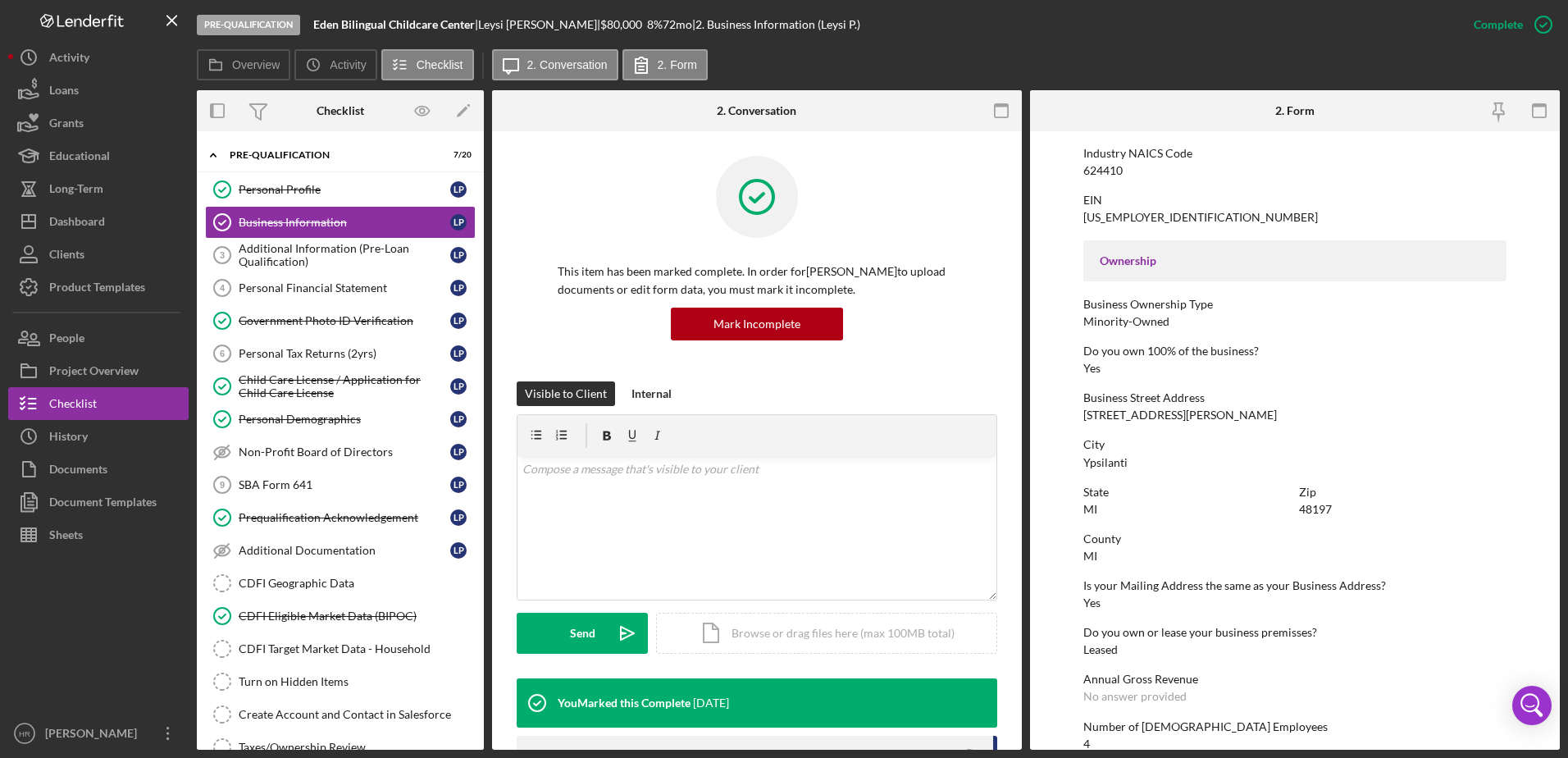
scroll to position [493, 0]
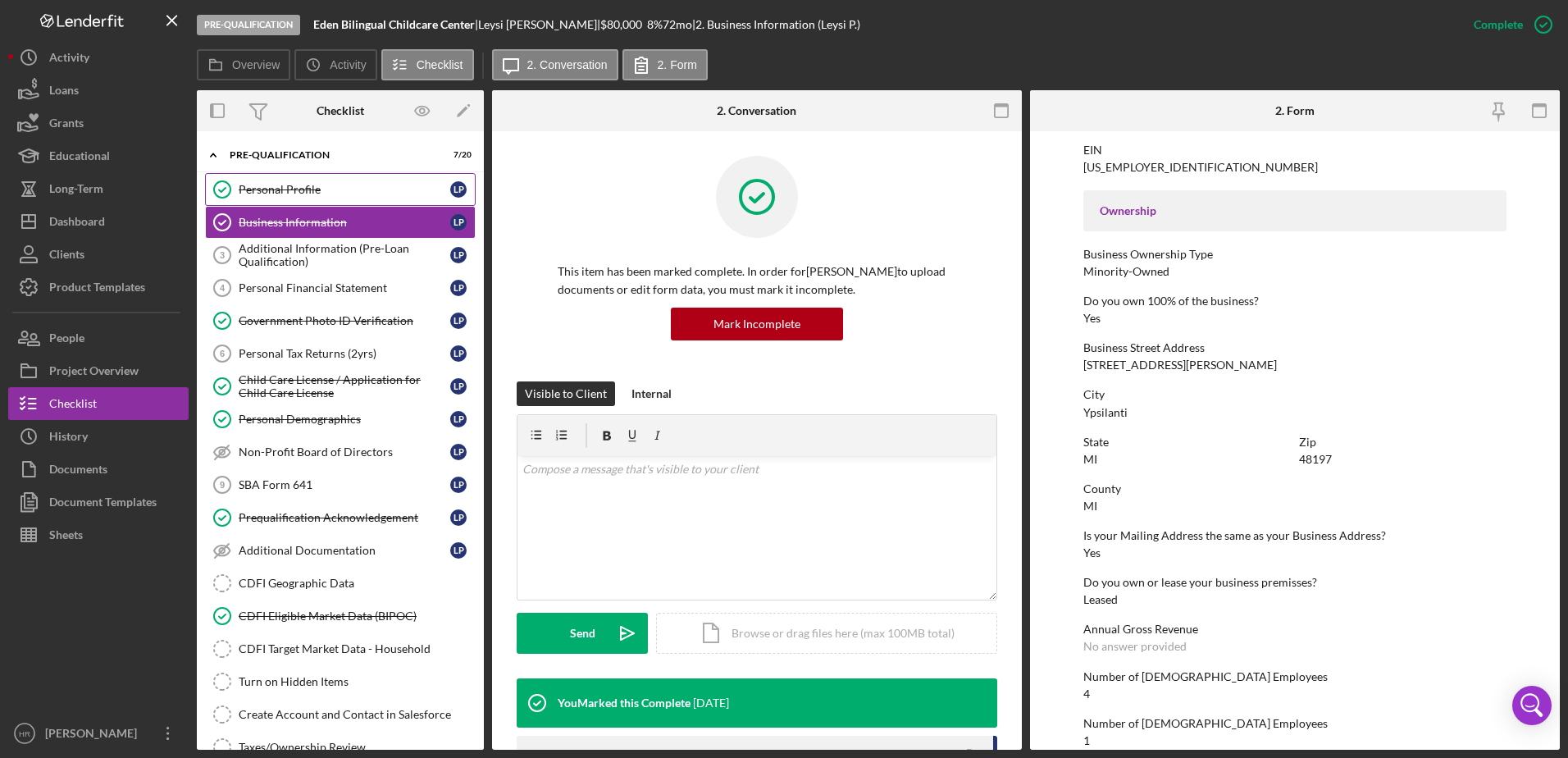
click at [286, 192] on div "Personal Profile" at bounding box center [345, 190] width 212 height 14
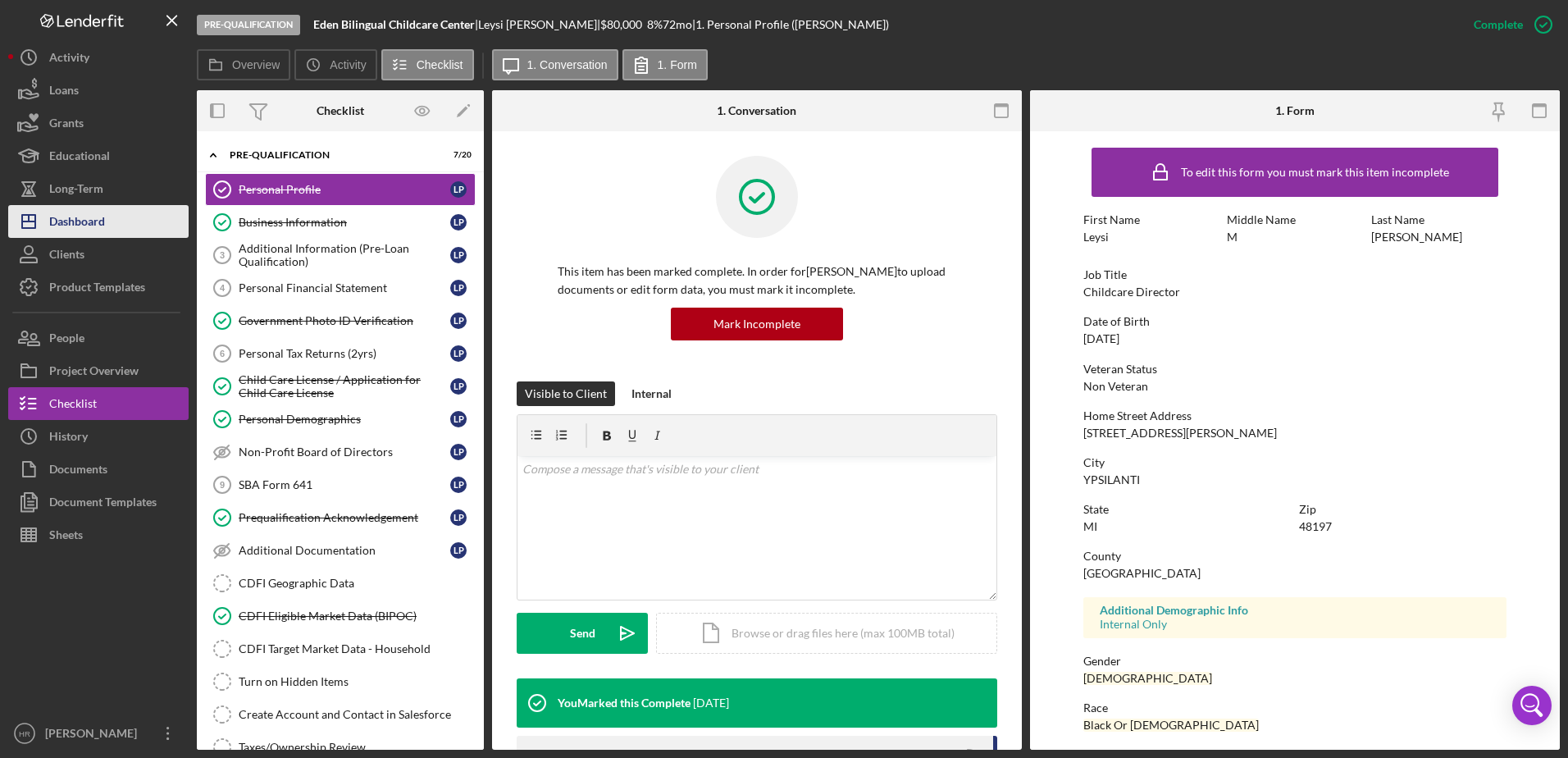
click at [104, 226] on div "Dashboard" at bounding box center [77, 224] width 55 height 37
